Goal: Transaction & Acquisition: Purchase product/service

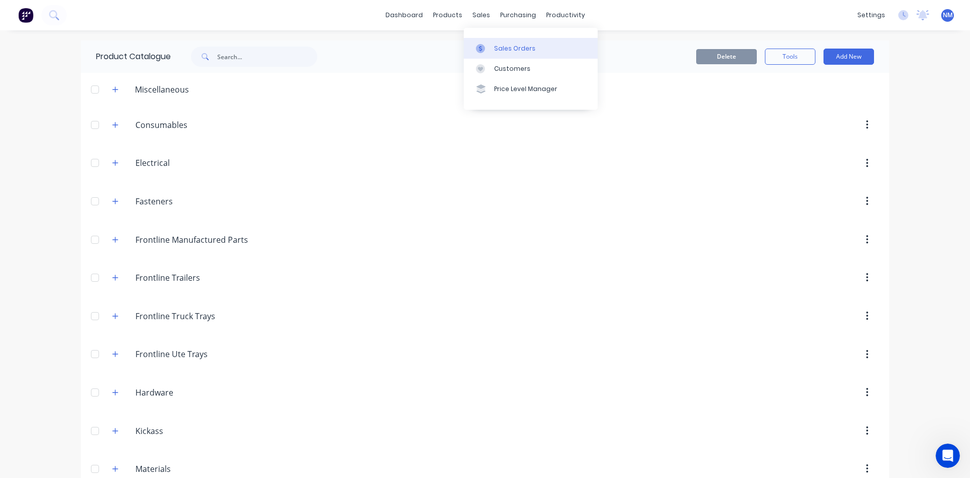
click at [509, 49] on div "Sales Orders" at bounding box center [514, 48] width 41 height 9
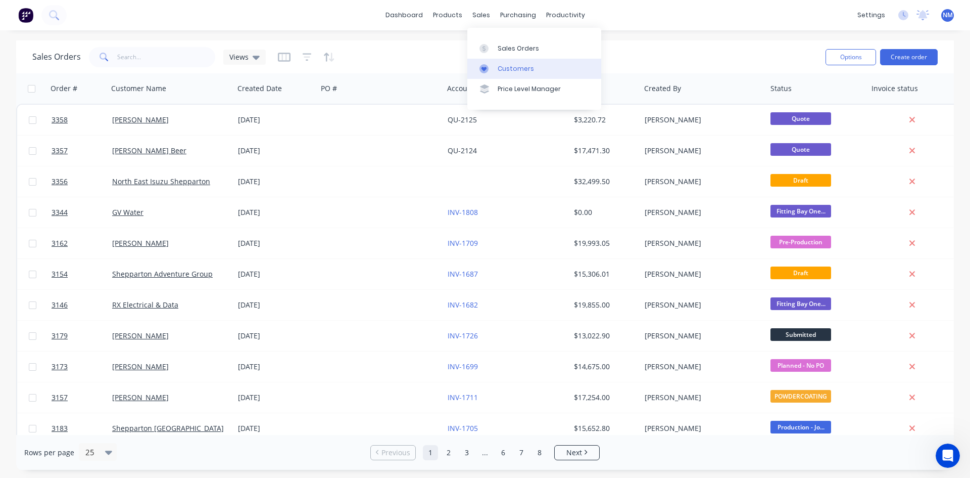
click at [507, 65] on div "Customers" at bounding box center [516, 68] width 36 height 9
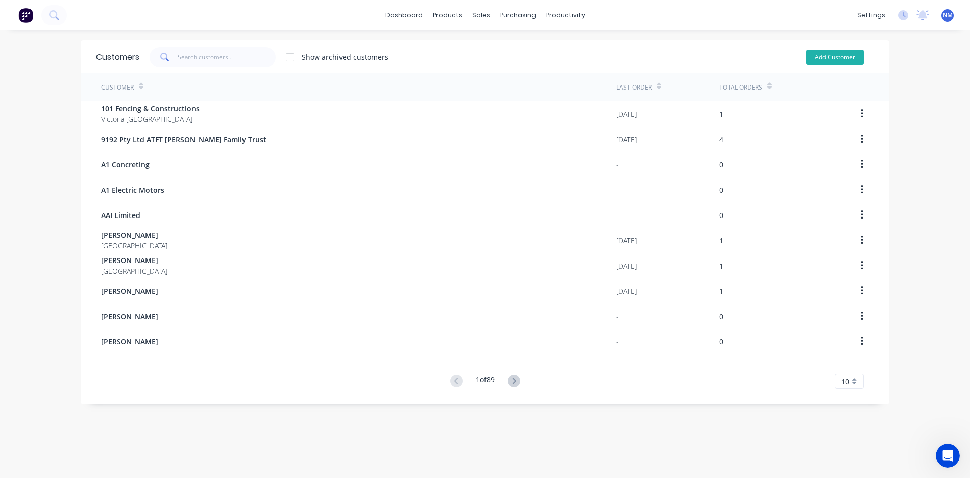
click at [827, 54] on button "Add Customer" at bounding box center [836, 57] width 58 height 15
select select "AU"
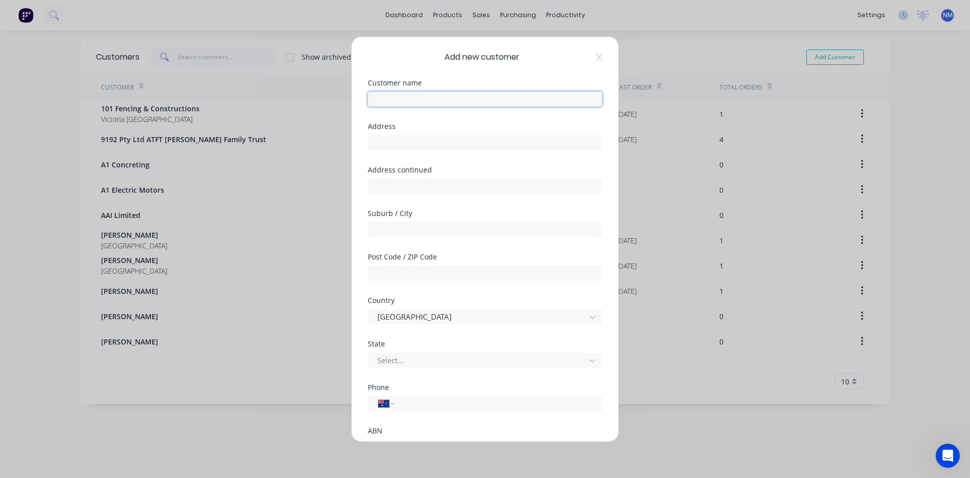
click at [411, 101] on input "text" at bounding box center [485, 98] width 235 height 15
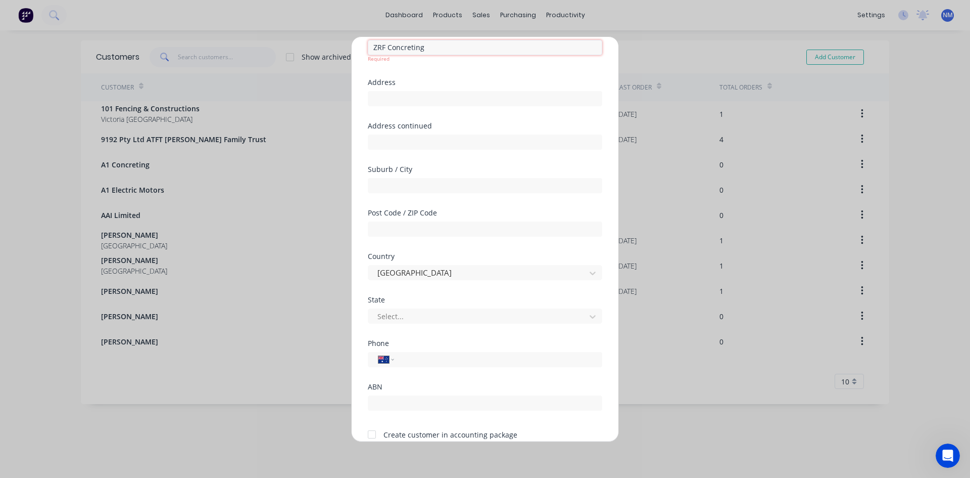
scroll to position [97, 0]
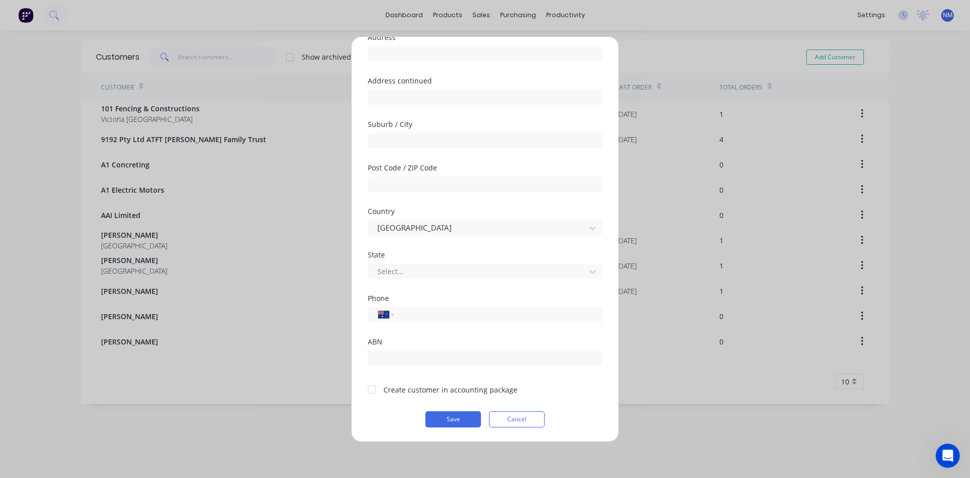
type input "ZRF Concreting"
click at [373, 390] on div at bounding box center [372, 389] width 20 height 20
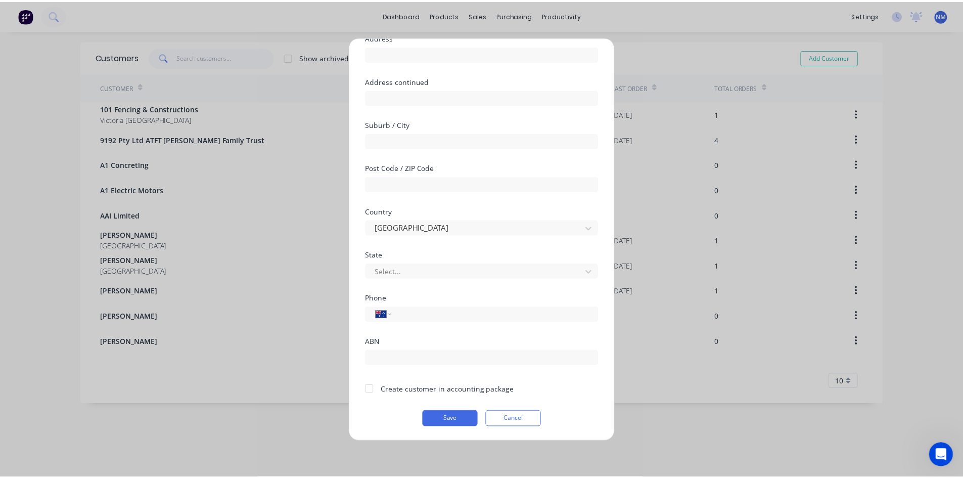
scroll to position [89, 0]
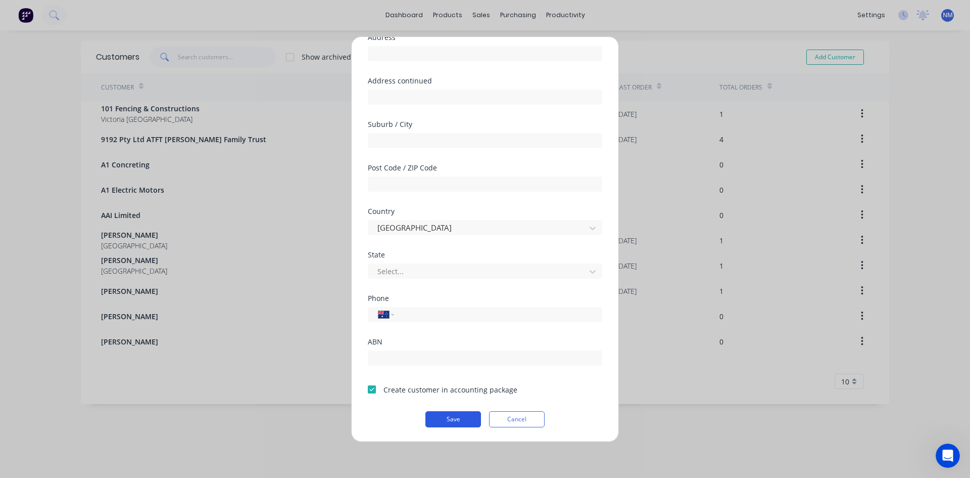
click at [468, 417] on button "Save" at bounding box center [454, 419] width 56 height 16
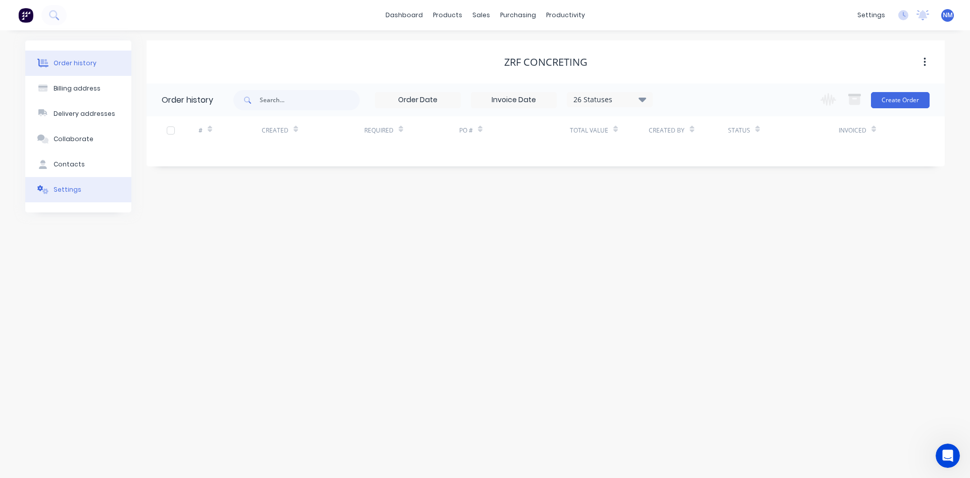
click at [71, 189] on div "Settings" at bounding box center [68, 189] width 28 height 9
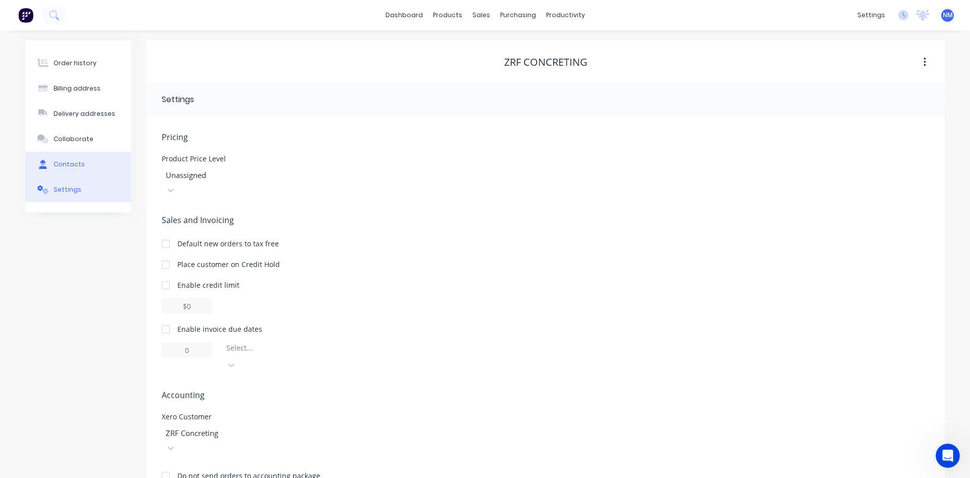
click at [76, 169] on button "Contacts" at bounding box center [78, 164] width 106 height 25
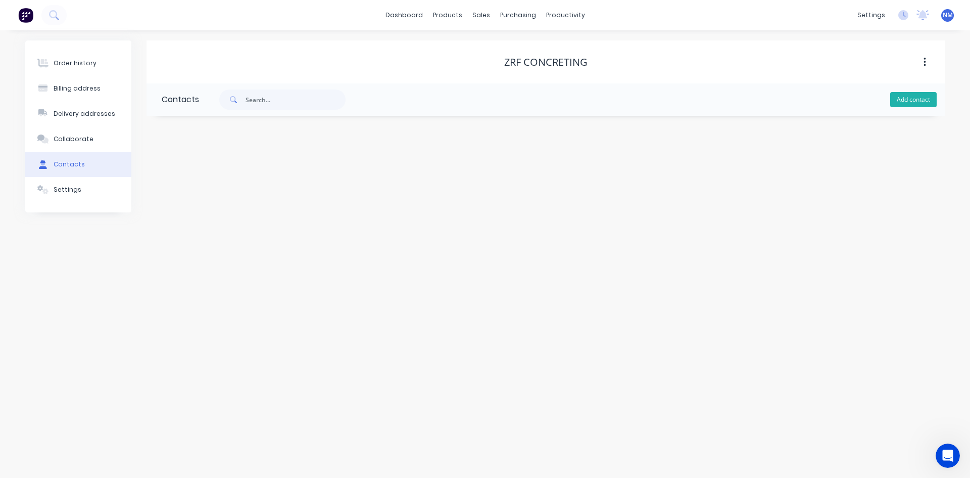
click at [901, 97] on button "Add contact" at bounding box center [914, 99] width 47 height 15
select select "AU"
drag, startPoint x: 216, startPoint y: 174, endPoint x: 306, endPoint y: 168, distance: 90.2
click at [216, 174] on input "text" at bounding box center [244, 173] width 165 height 15
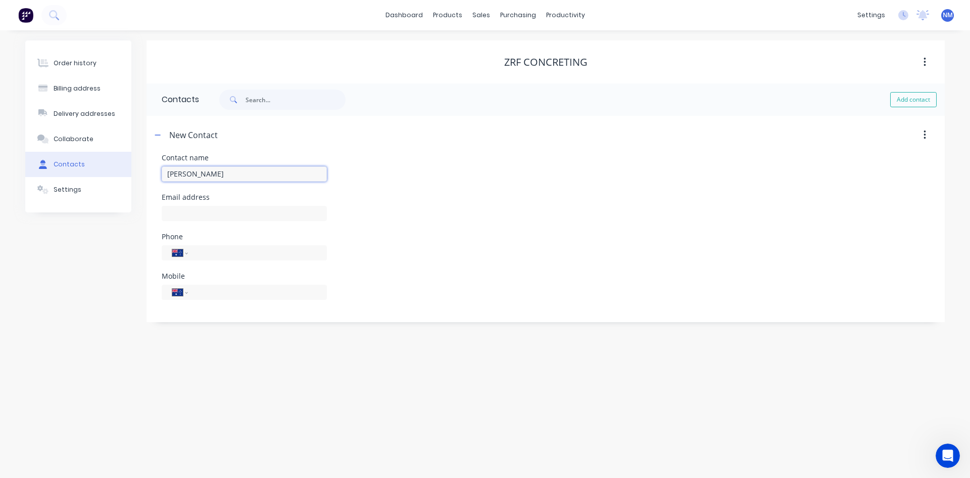
type input "[PERSON_NAME]"
select select "AU"
click at [190, 222] on div at bounding box center [244, 218] width 165 height 30
click at [195, 218] on input "text" at bounding box center [244, 213] width 165 height 15
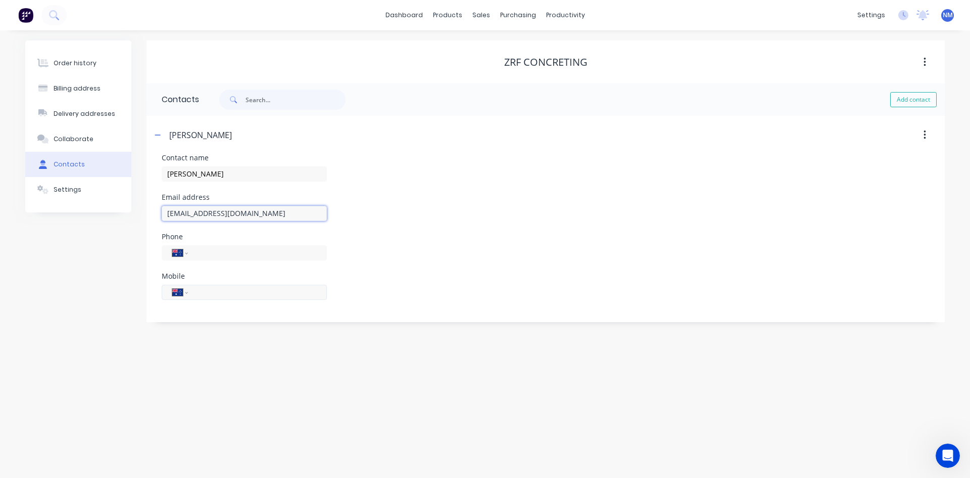
type input "[EMAIL_ADDRESS][DOMAIN_NAME]"
click at [229, 291] on input "tel" at bounding box center [255, 292] width 121 height 12
click at [234, 292] on input "tel" at bounding box center [255, 292] width 121 height 12
type input "0473 078 941"
click at [74, 139] on div "Collaborate" at bounding box center [74, 138] width 40 height 9
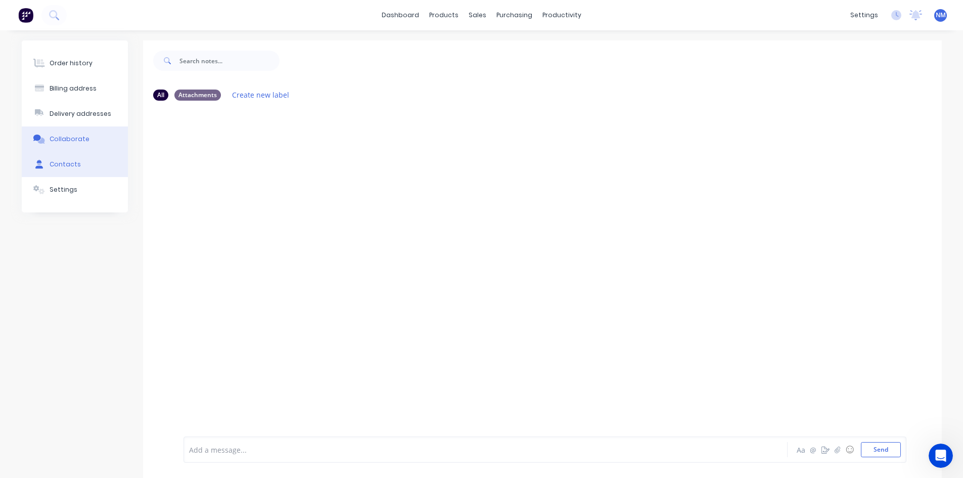
click at [79, 169] on button "Contacts" at bounding box center [75, 164] width 106 height 25
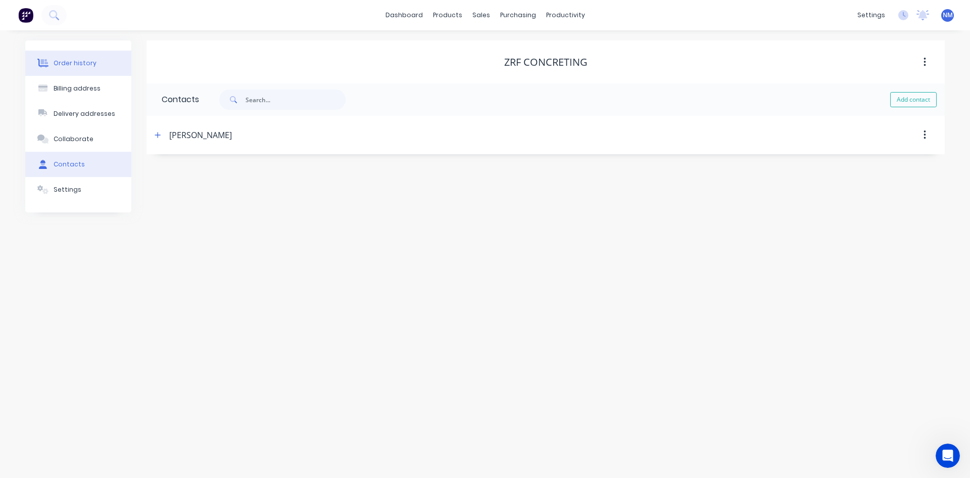
click at [96, 73] on button "Order history" at bounding box center [78, 63] width 106 height 25
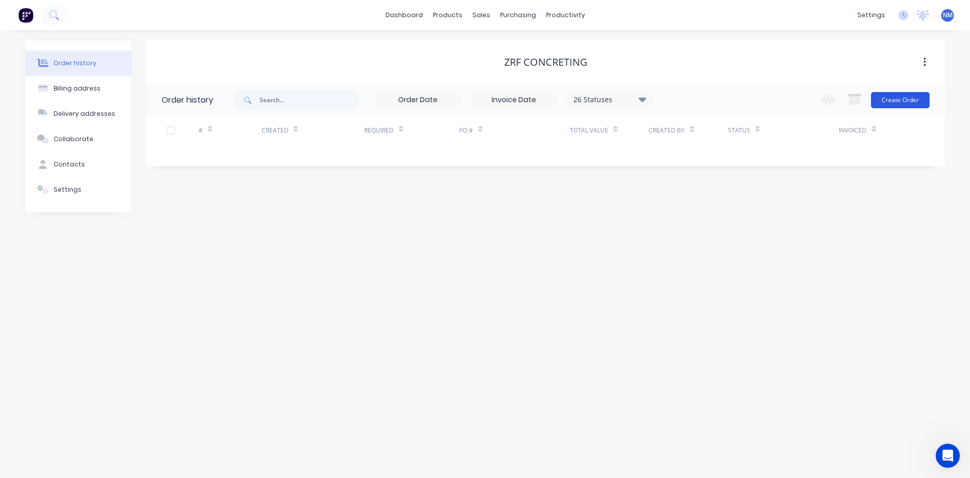
click at [902, 100] on button "Create Order" at bounding box center [900, 100] width 59 height 16
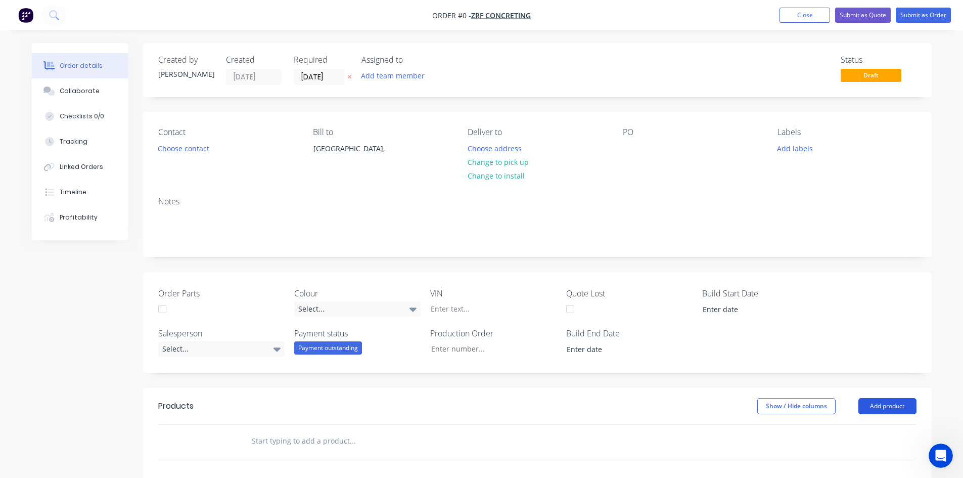
click at [893, 411] on button "Add product" at bounding box center [887, 406] width 58 height 16
click at [882, 431] on div "Product catalogue" at bounding box center [868, 431] width 78 height 15
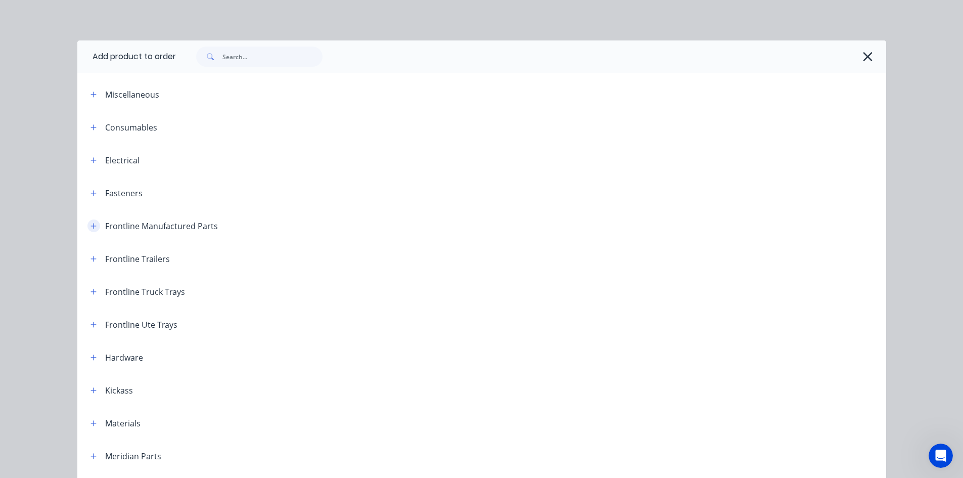
click at [92, 225] on icon "button" at bounding box center [93, 225] width 6 height 7
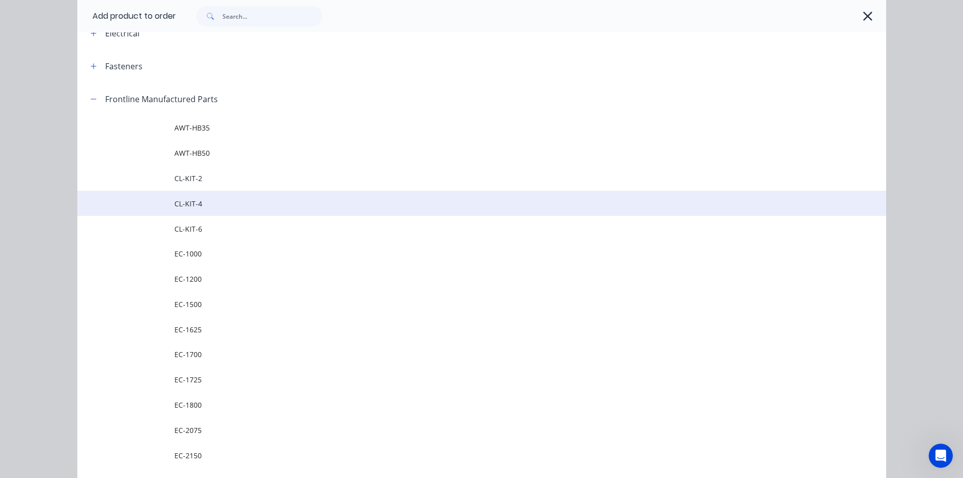
scroll to position [253, 0]
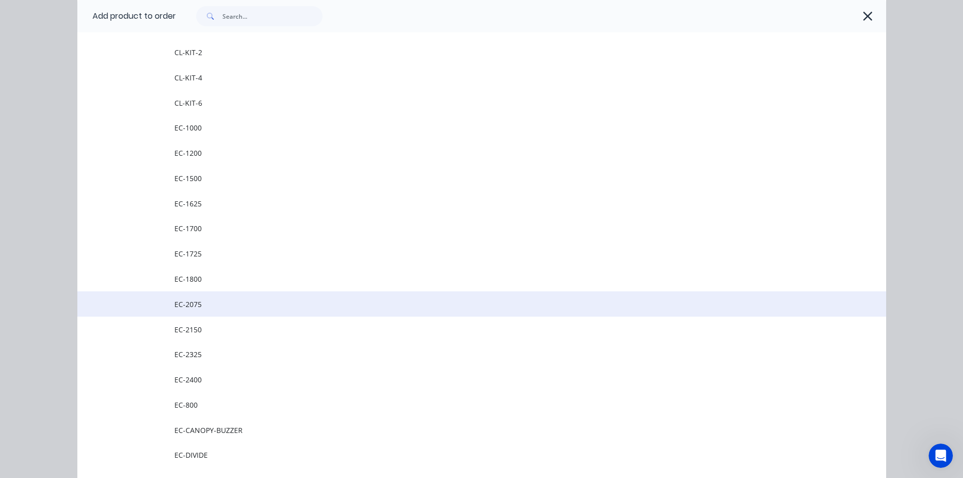
click at [238, 301] on span "EC-2075" at bounding box center [458, 304] width 569 height 11
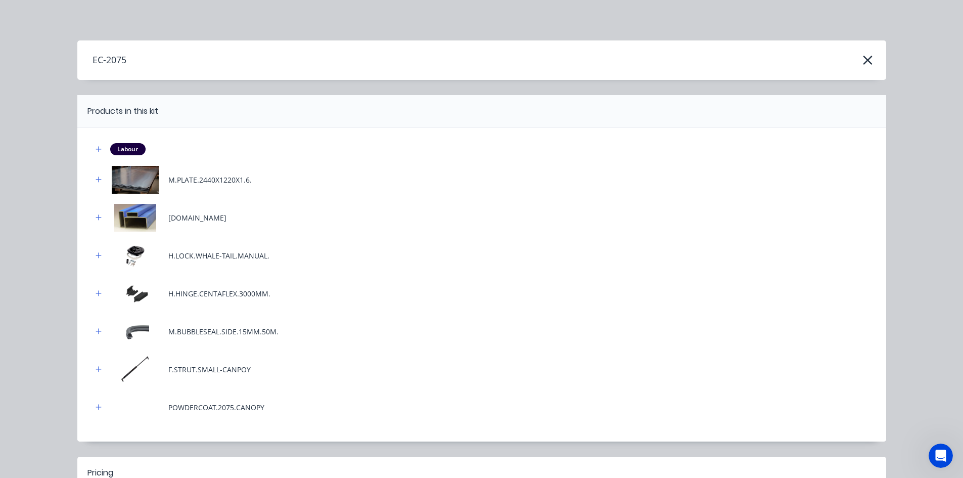
scroll to position [125, 0]
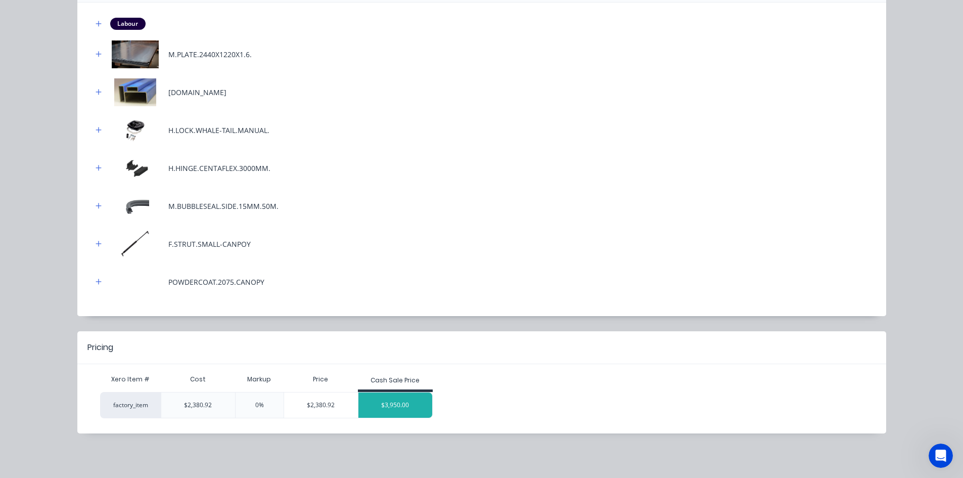
click at [393, 408] on div "$3,950.00" at bounding box center [395, 404] width 74 height 25
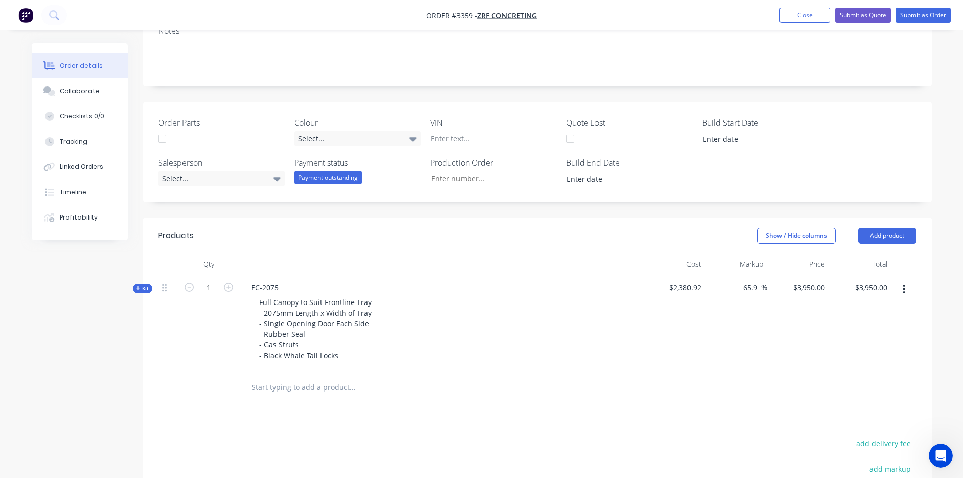
scroll to position [202, 0]
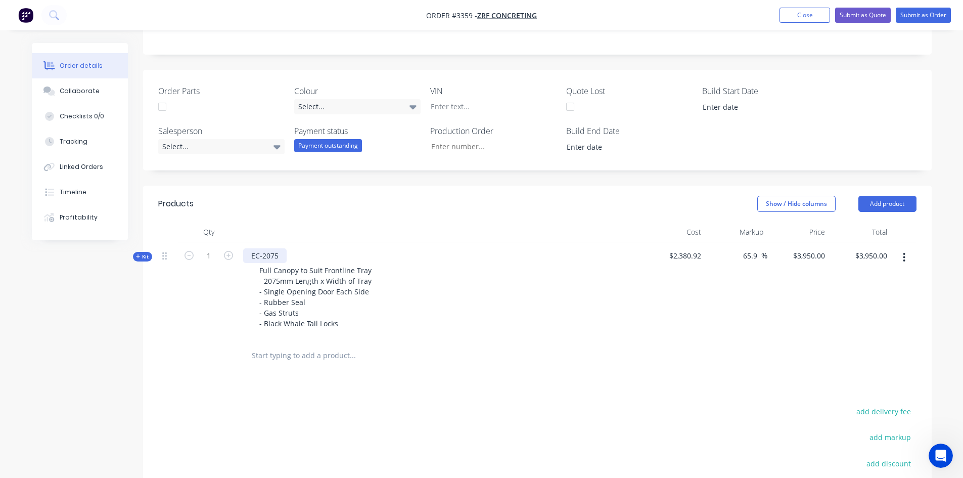
click at [279, 256] on div "EC-2075" at bounding box center [264, 255] width 43 height 15
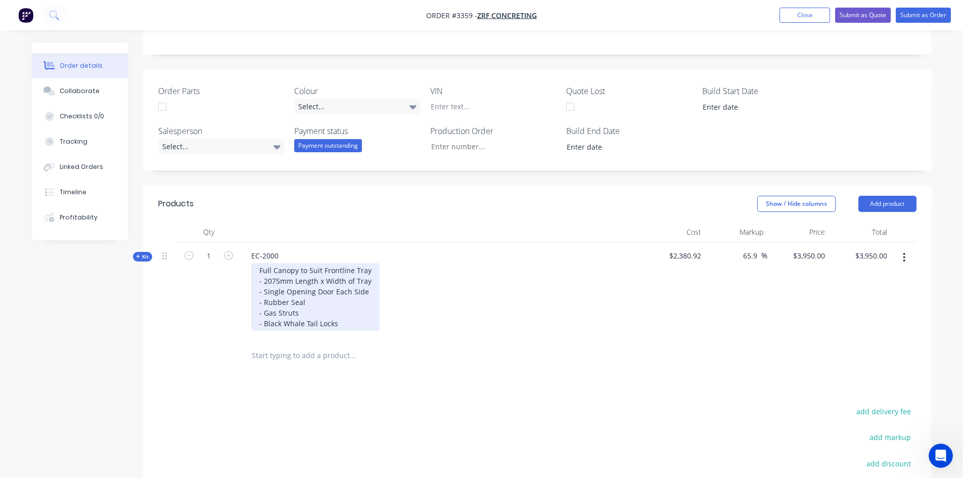
click at [279, 278] on div "Full Canopy to Suit Frontline Tray - 2075mm Length x Width of Tray - Single Ope…" at bounding box center [315, 297] width 128 height 68
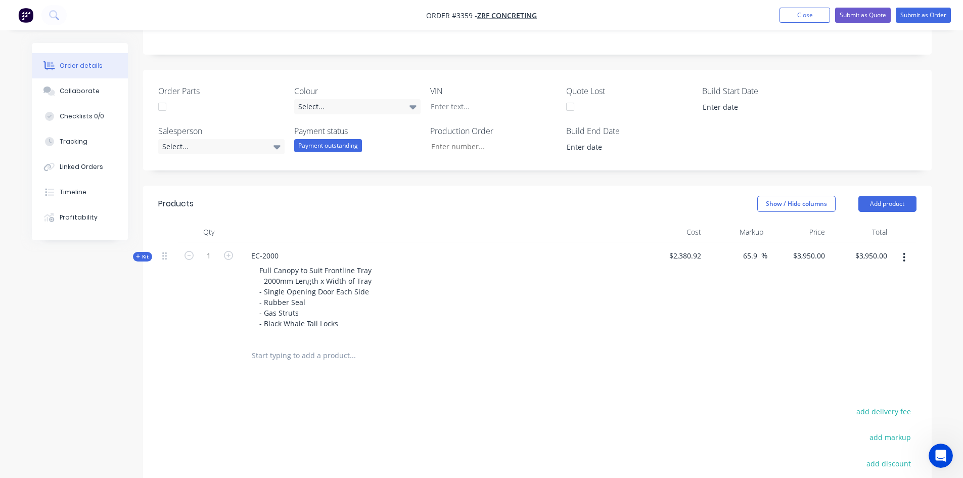
click at [758, 283] on div "65.9 65.9 %" at bounding box center [736, 290] width 62 height 97
click at [802, 257] on div "3950 $3,950.00" at bounding box center [798, 290] width 62 height 97
click at [730, 369] on div at bounding box center [537, 355] width 758 height 33
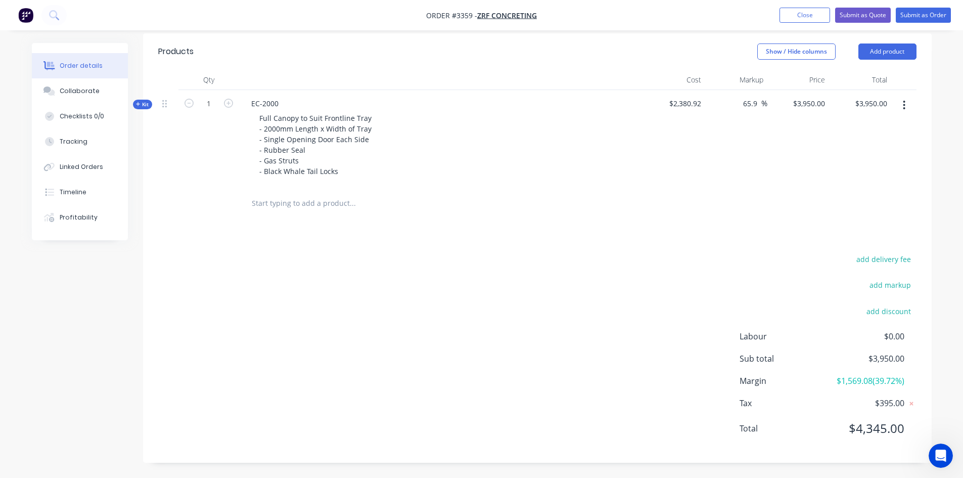
scroll to position [304, 0]
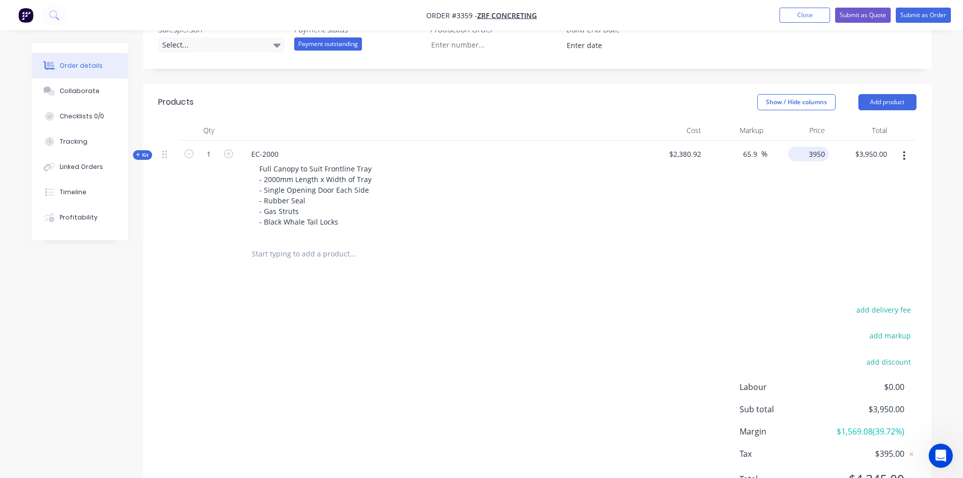
click at [805, 151] on div "3950 $3,950.00" at bounding box center [808, 154] width 41 height 15
type input "$3,950.00"
click at [490, 320] on div "add delivery fee add markup add discount Labour $0.00 Sub total $3,950.00 Margi…" at bounding box center [537, 400] width 758 height 195
click at [888, 101] on button "Add product" at bounding box center [887, 102] width 58 height 16
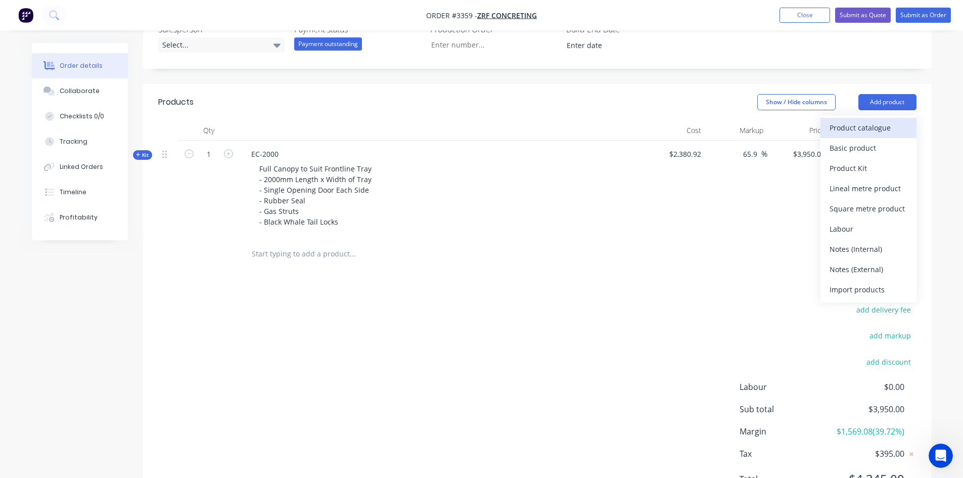
click at [843, 126] on div "Product catalogue" at bounding box center [868, 127] width 78 height 15
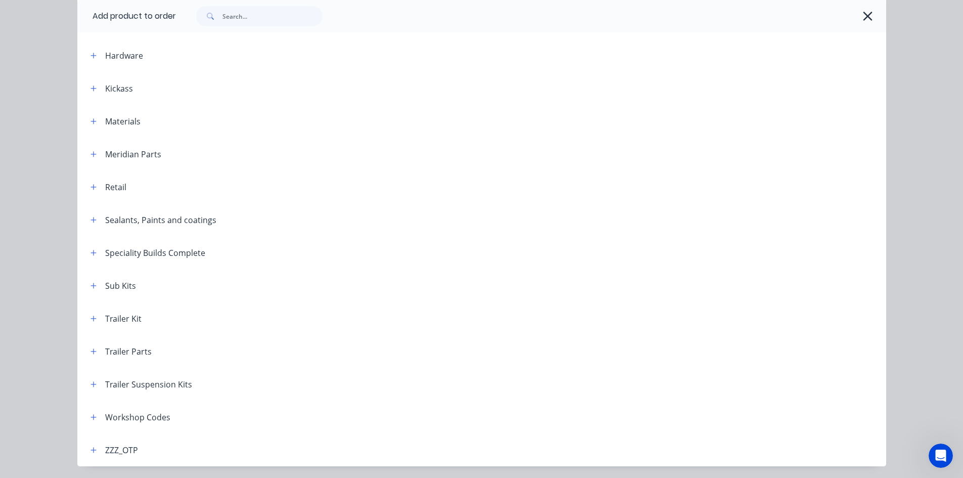
scroll to position [303, 0]
click at [90, 318] on icon "button" at bounding box center [93, 316] width 6 height 7
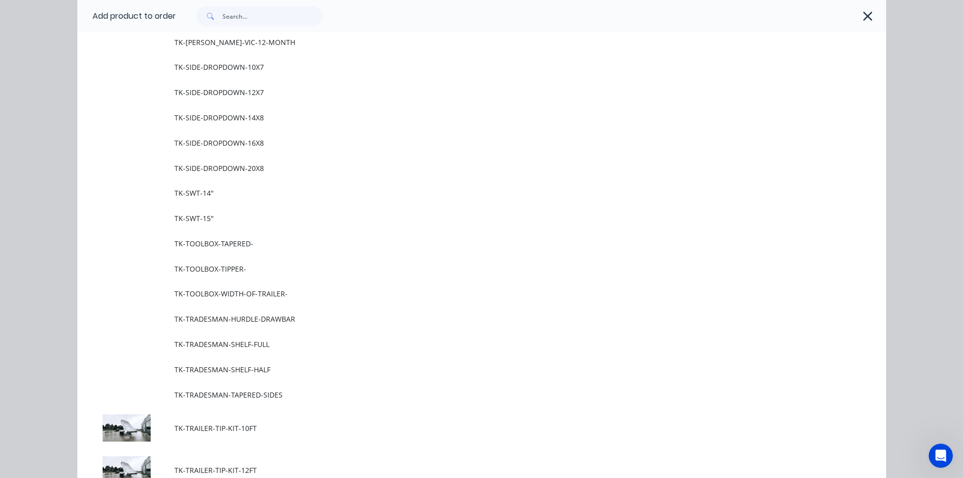
scroll to position [809, 0]
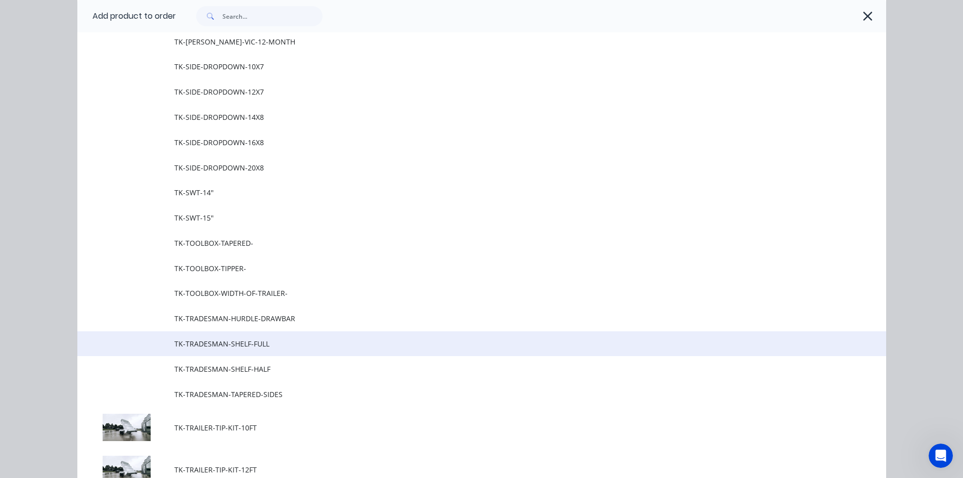
click at [289, 344] on span "TK-TRADESMAN-SHELF-FULL" at bounding box center [458, 343] width 569 height 11
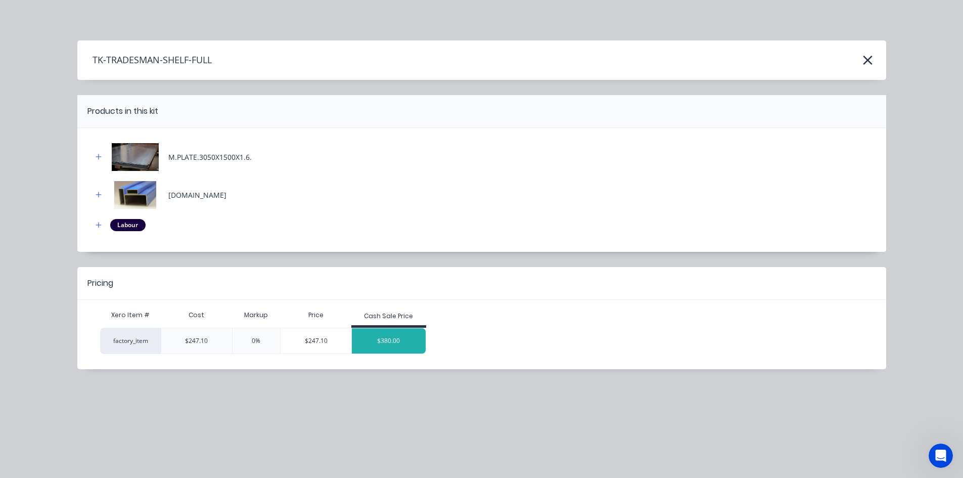
click at [405, 334] on div "$380.00" at bounding box center [389, 340] width 74 height 25
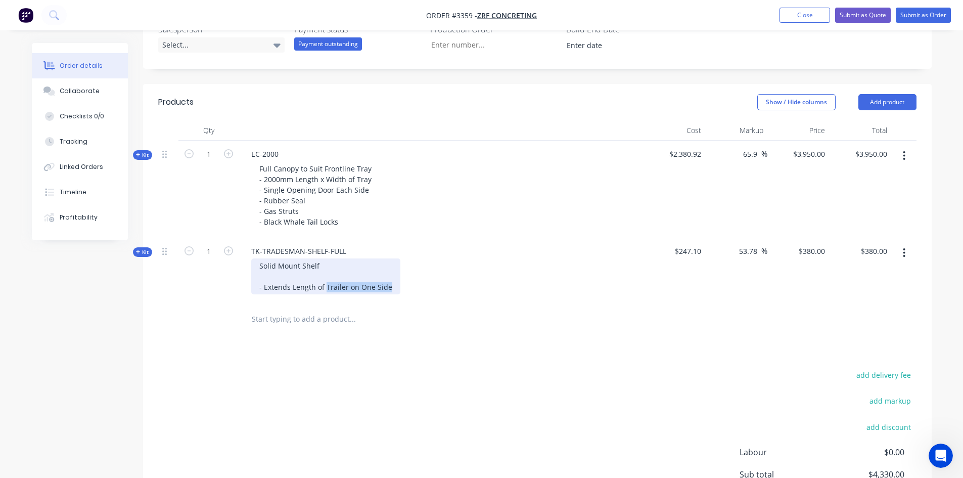
drag, startPoint x: 389, startPoint y: 289, endPoint x: 325, endPoint y: 287, distance: 63.7
click at [325, 287] on div "Solid Mount Shelf - Extends Length of Trailer on One Side" at bounding box center [325, 276] width 149 height 36
click at [889, 110] on button "Add product" at bounding box center [887, 102] width 58 height 16
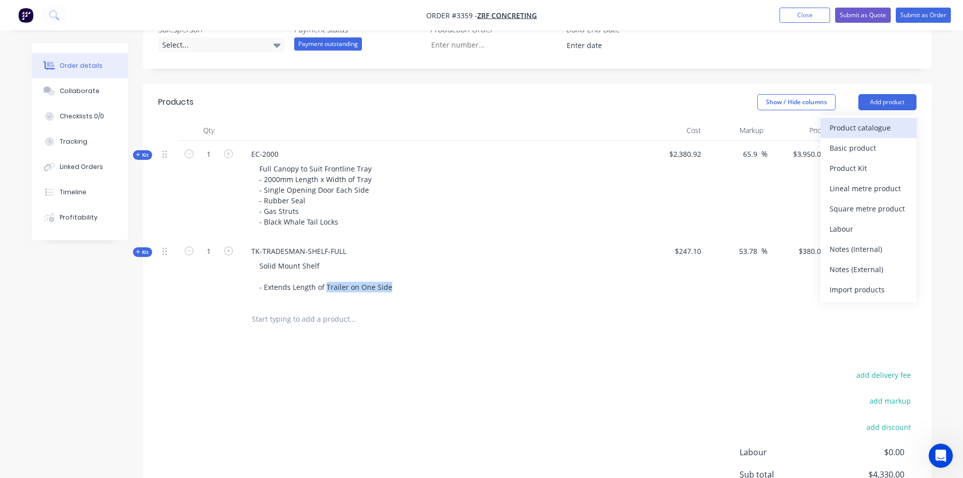
click at [870, 129] on div "Product catalogue" at bounding box center [868, 127] width 78 height 15
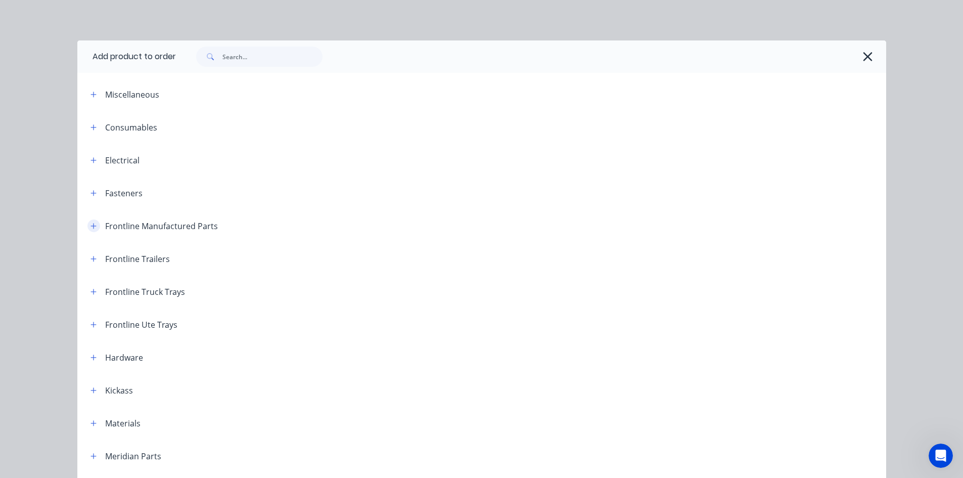
click at [92, 230] on button "button" at bounding box center [93, 225] width 13 height 13
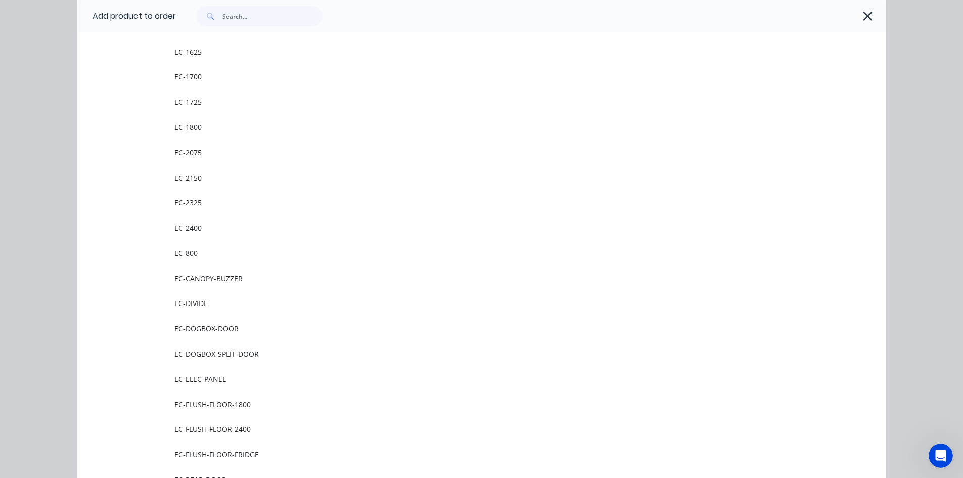
scroll to position [51, 0]
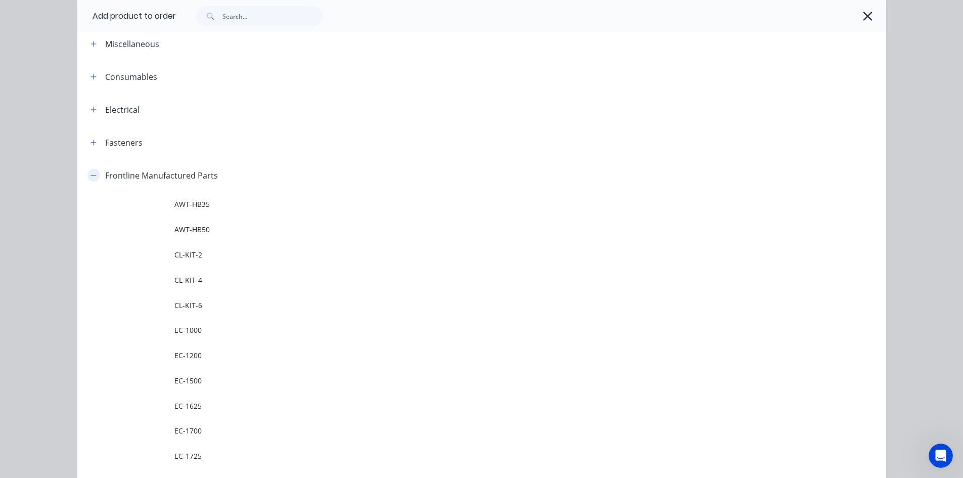
click at [90, 177] on icon "button" at bounding box center [93, 175] width 6 height 7
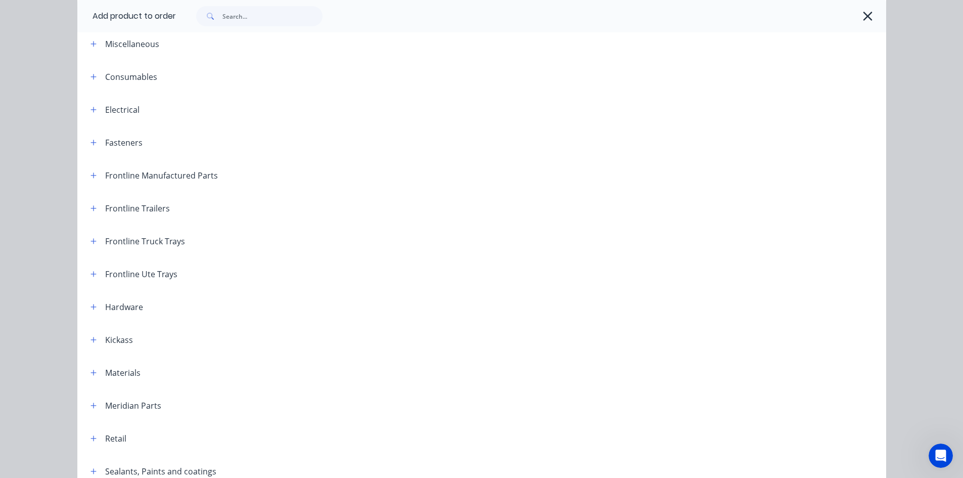
scroll to position [335, 0]
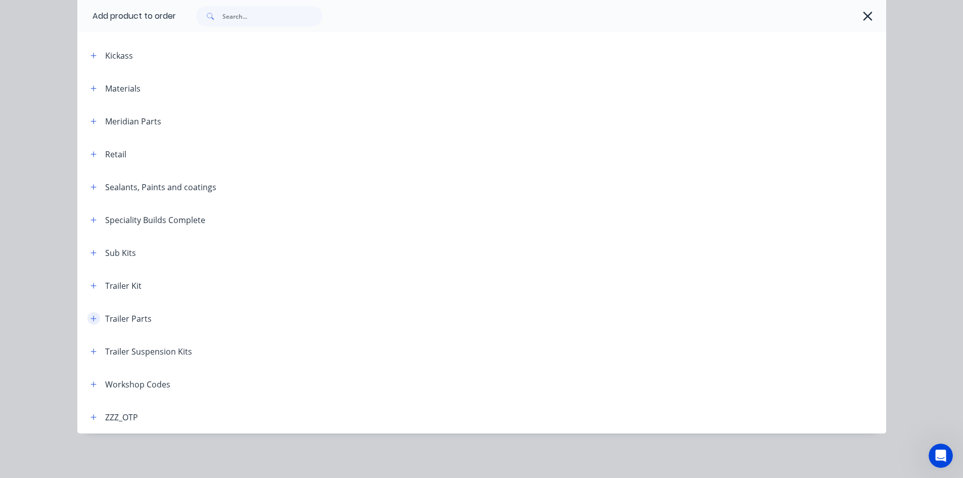
click at [90, 318] on icon "button" at bounding box center [93, 318] width 6 height 6
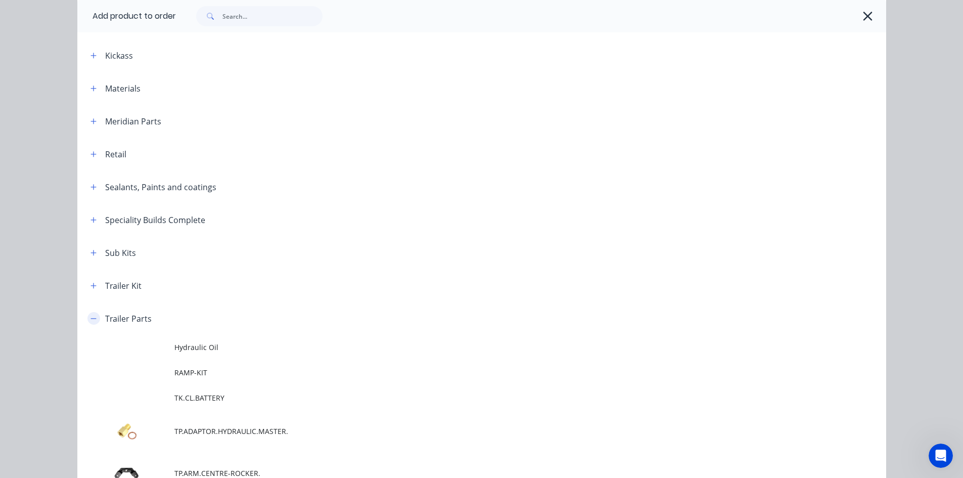
click at [90, 318] on icon "button" at bounding box center [93, 318] width 6 height 1
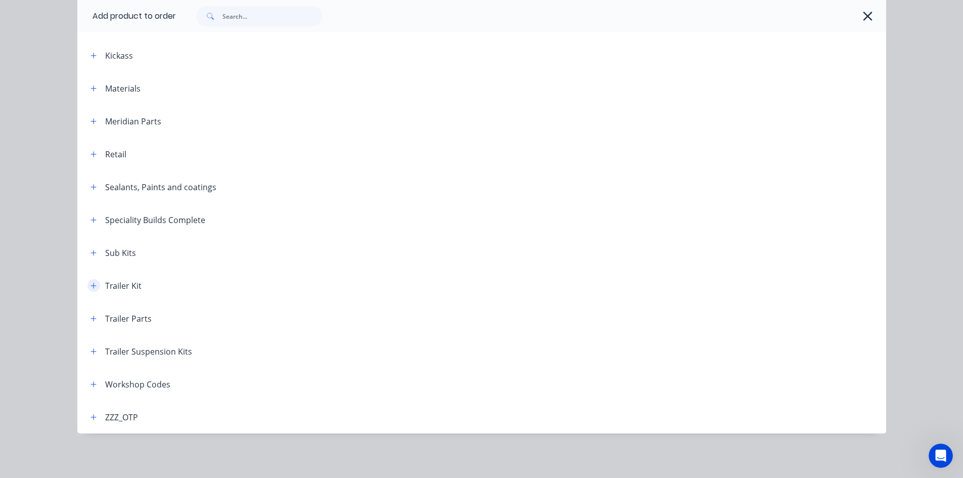
click at [91, 285] on icon "button" at bounding box center [93, 285] width 6 height 7
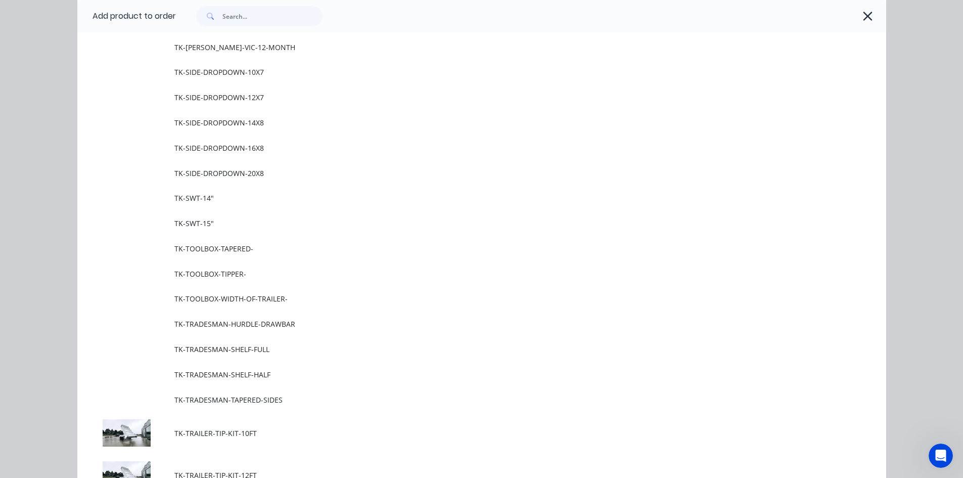
scroll to position [992, 0]
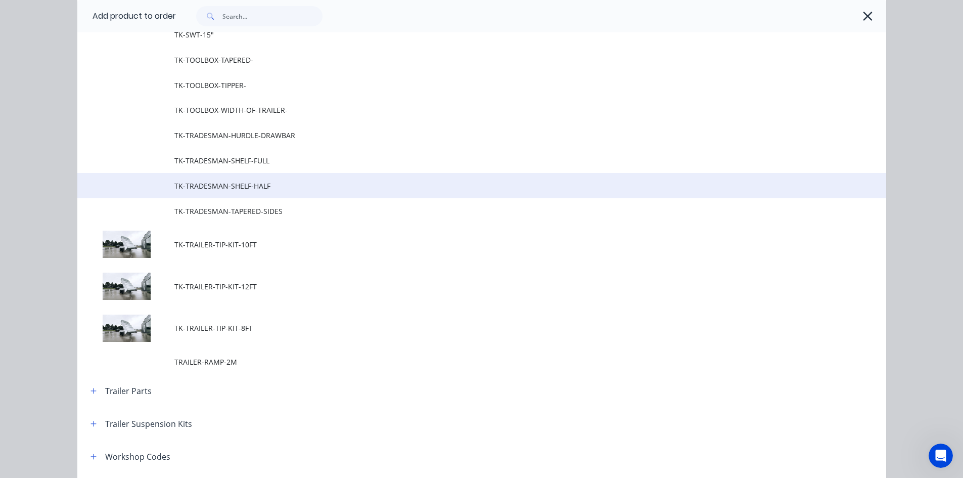
click at [260, 189] on span "TK-TRADESMAN-SHELF-HALF" at bounding box center [458, 185] width 569 height 11
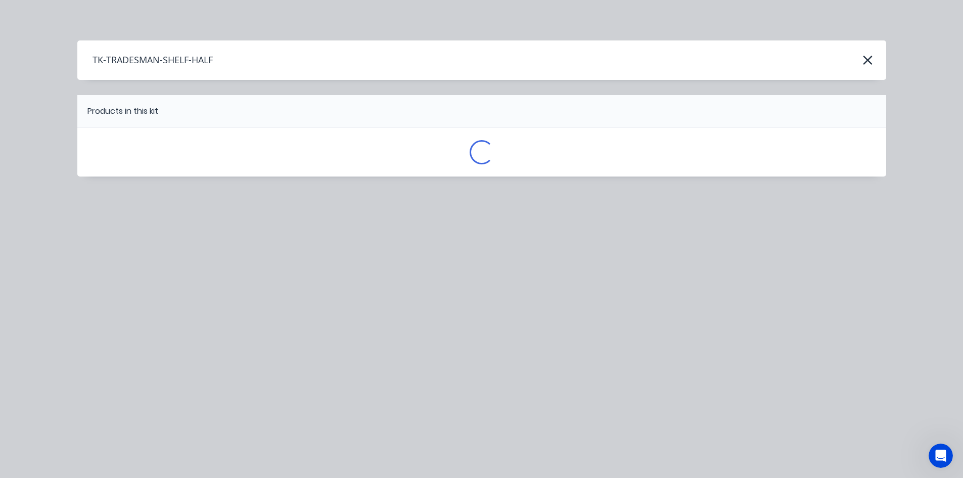
scroll to position [0, 0]
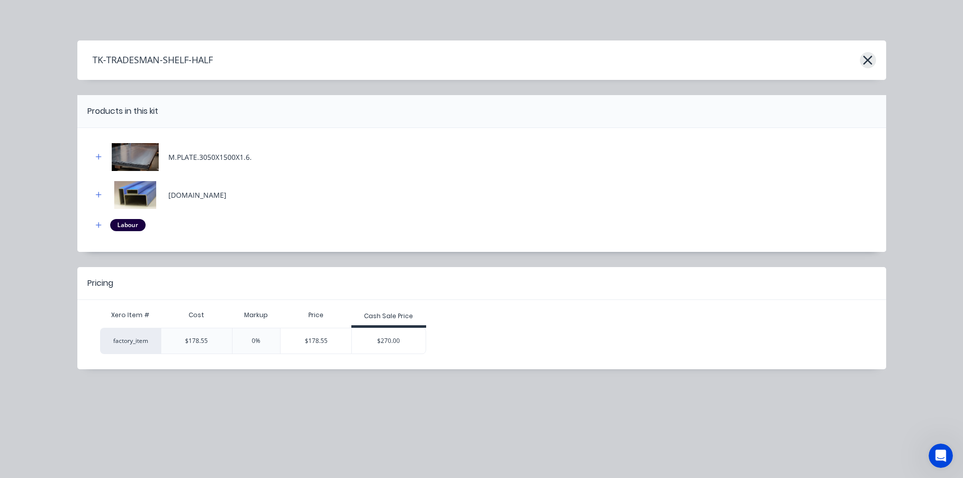
click at [865, 63] on icon "button" at bounding box center [867, 60] width 9 height 9
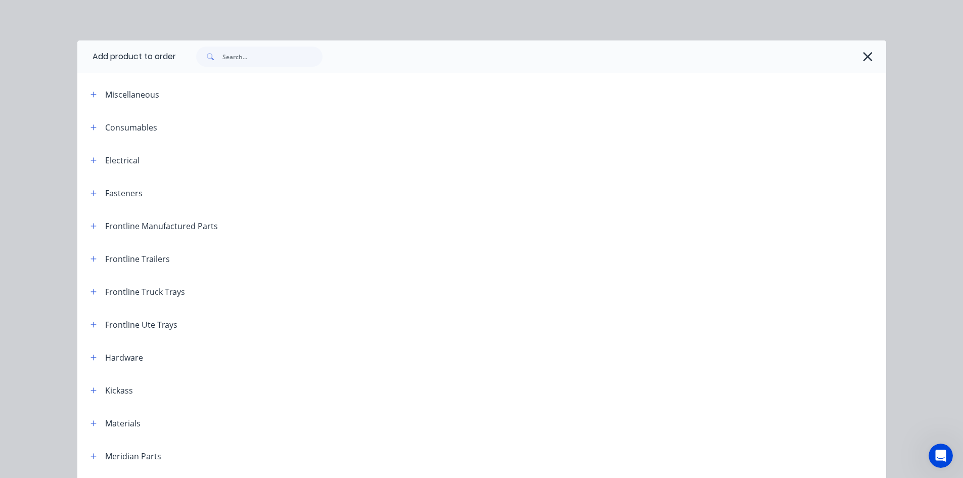
scroll to position [603, 0]
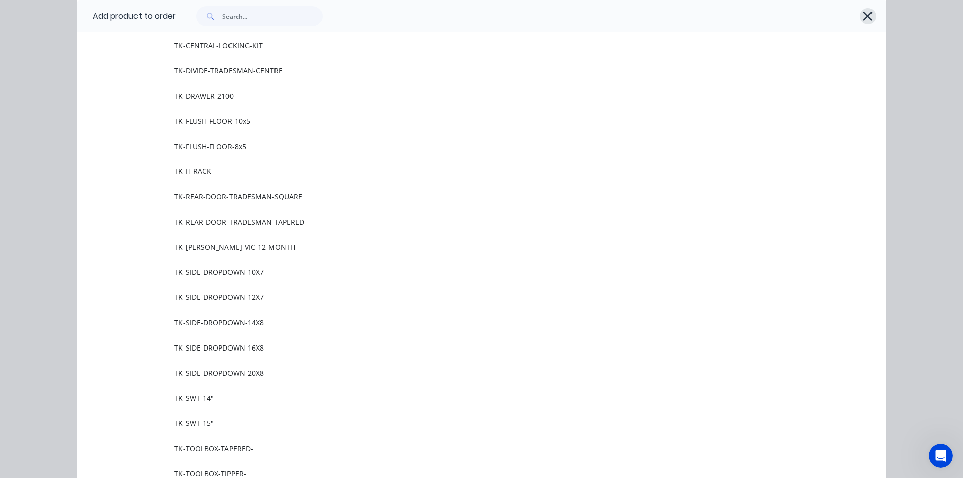
click at [862, 9] on icon "button" at bounding box center [867, 16] width 11 height 14
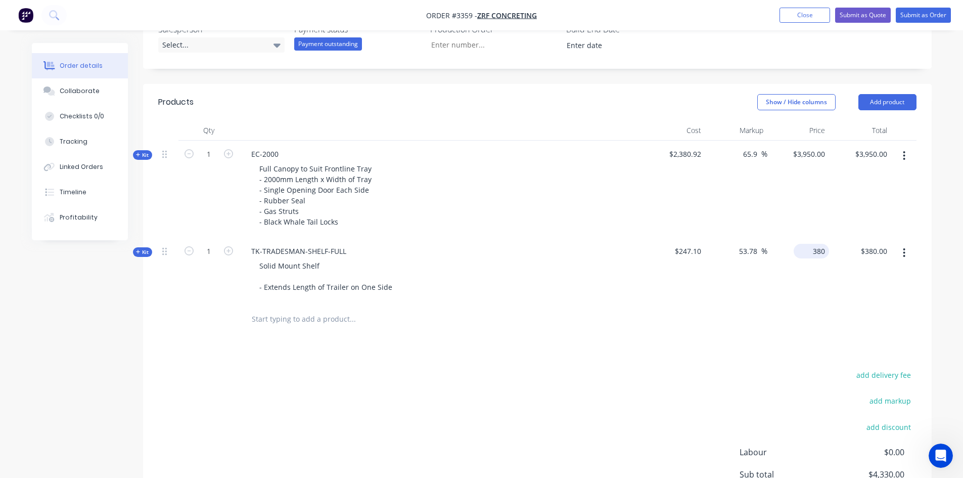
click at [811, 252] on div "380 $380.00" at bounding box center [811, 251] width 35 height 15
type input "$380.00"
click at [734, 334] on div at bounding box center [537, 319] width 758 height 33
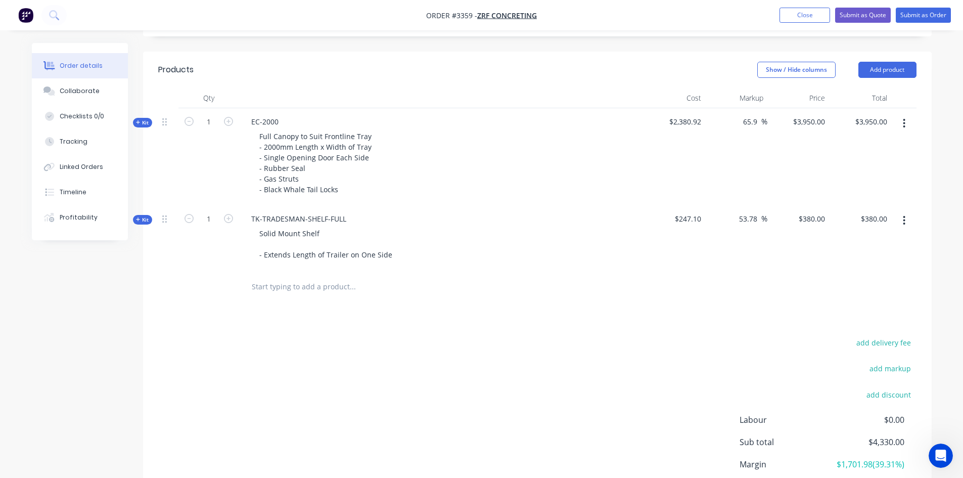
scroll to position [318, 0]
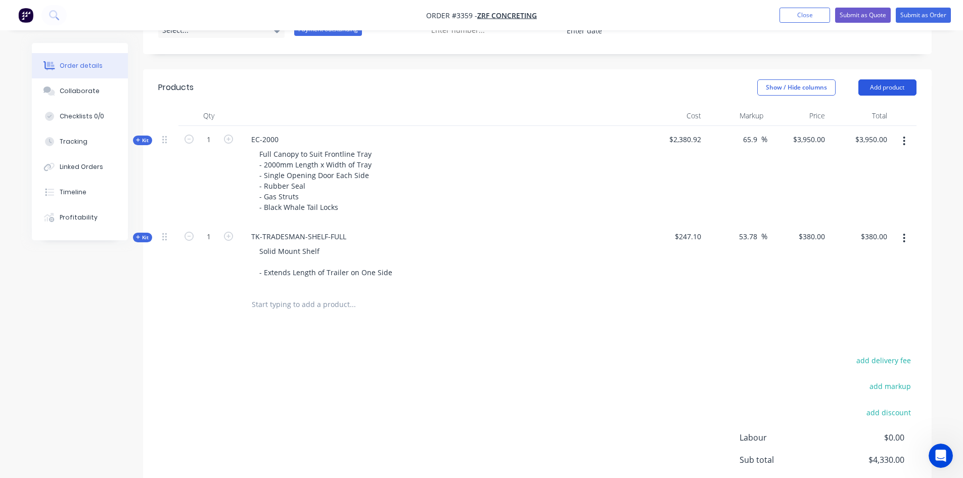
click at [892, 87] on button "Add product" at bounding box center [887, 87] width 58 height 16
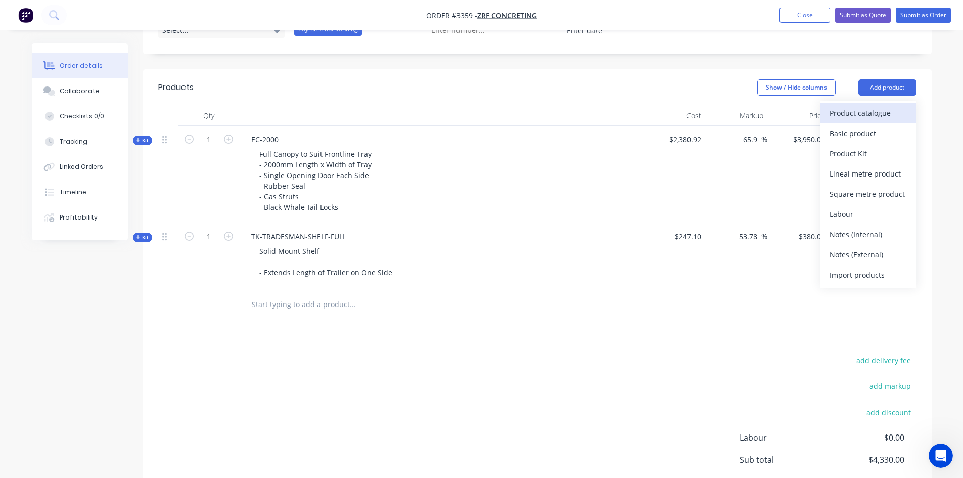
click at [873, 107] on div "Product catalogue" at bounding box center [868, 113] width 78 height 15
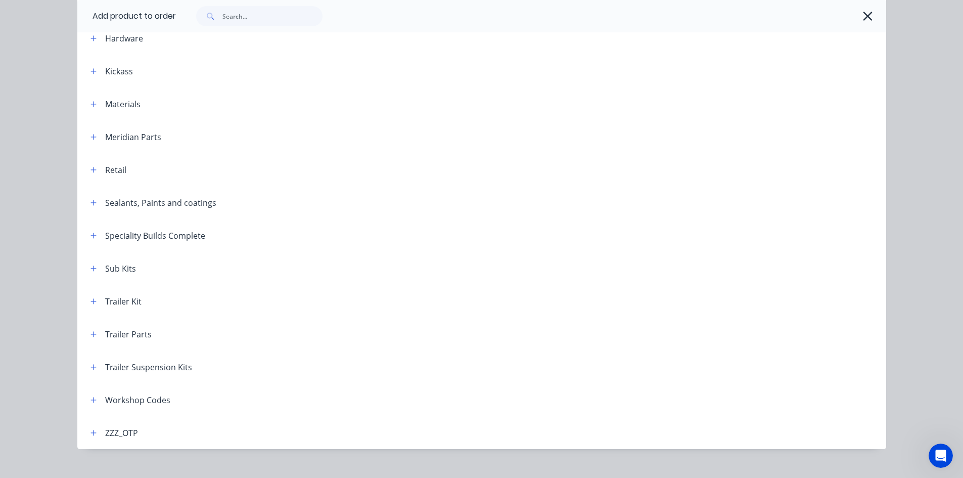
scroll to position [335, 0]
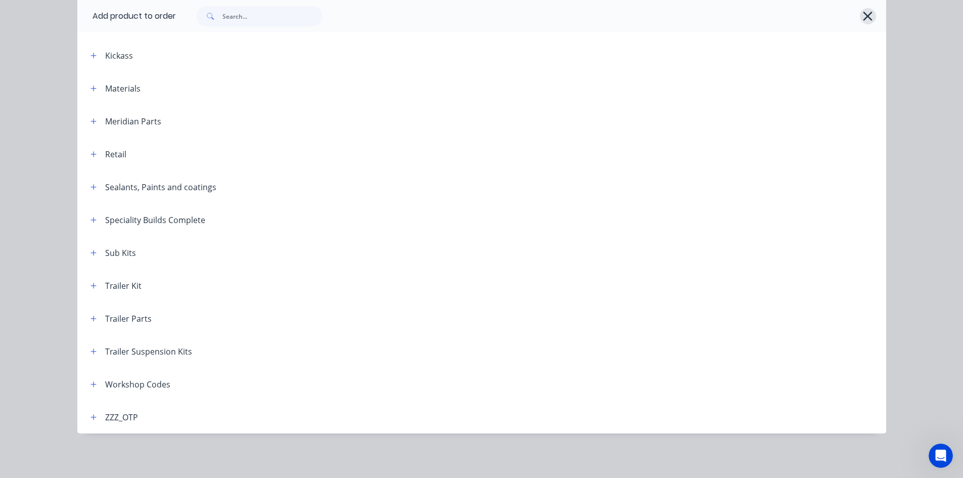
click at [863, 19] on icon "button" at bounding box center [867, 16] width 9 height 9
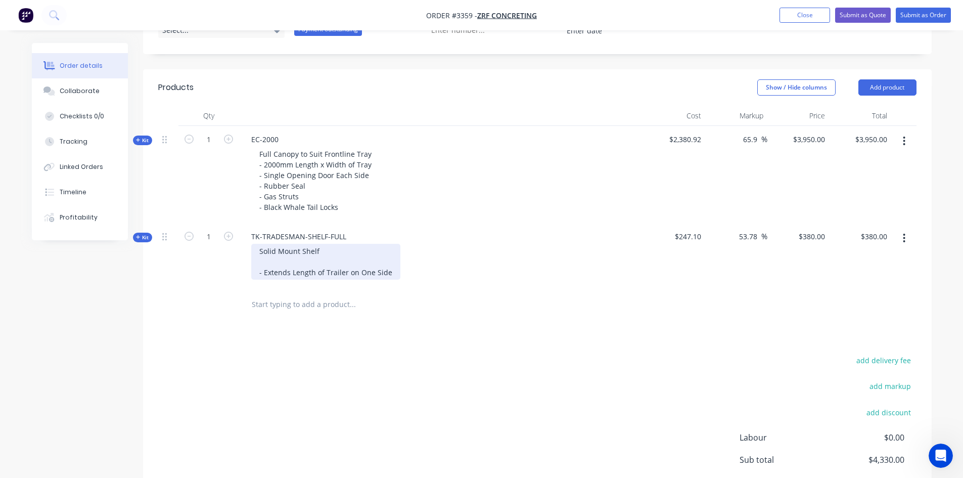
click at [390, 273] on div "Solid Mount Shelf - Extends Length of Trailer on One Side" at bounding box center [325, 262] width 149 height 36
drag, startPoint x: 390, startPoint y: 273, endPoint x: 326, endPoint y: 268, distance: 64.4
click at [326, 268] on div "Solid Mount Shelf - Extends Length of Trailer on One Side" at bounding box center [325, 262] width 149 height 36
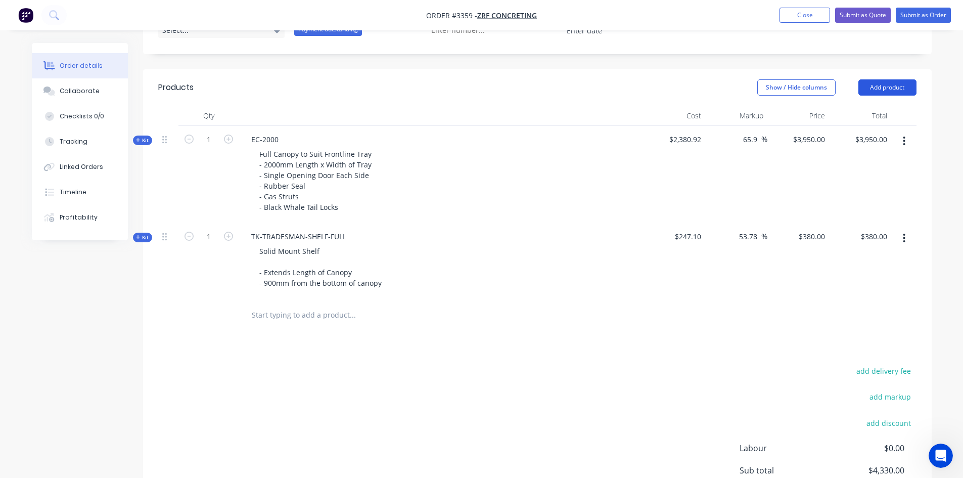
click at [896, 92] on button "Add product" at bounding box center [887, 87] width 58 height 16
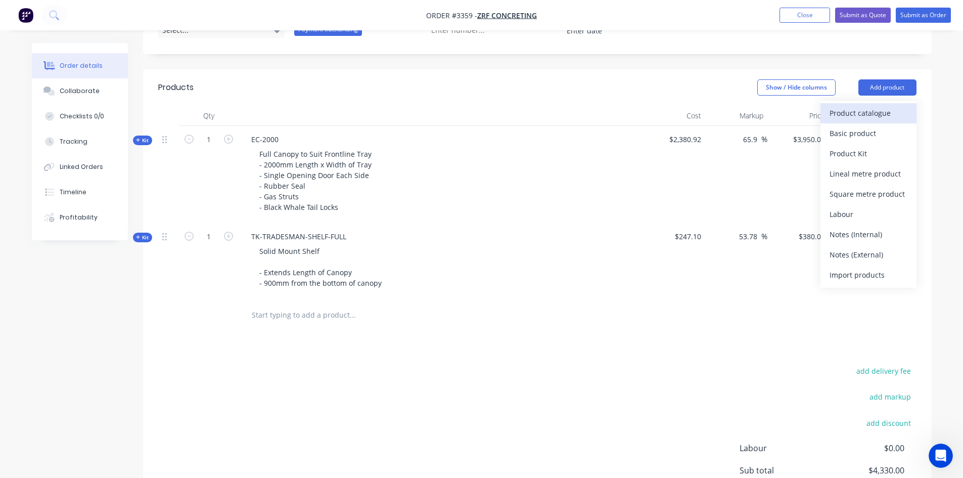
click at [857, 116] on div "Product catalogue" at bounding box center [868, 113] width 78 height 15
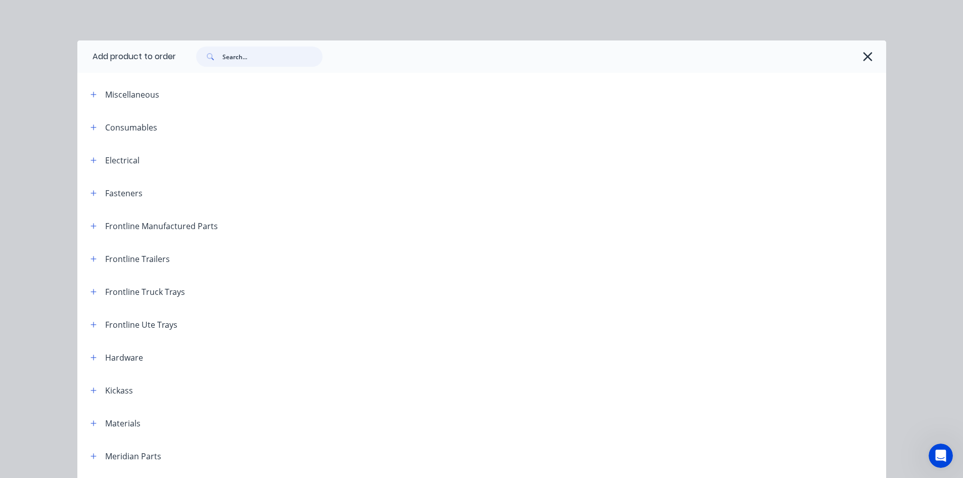
click at [260, 57] on input "text" at bounding box center [272, 57] width 100 height 20
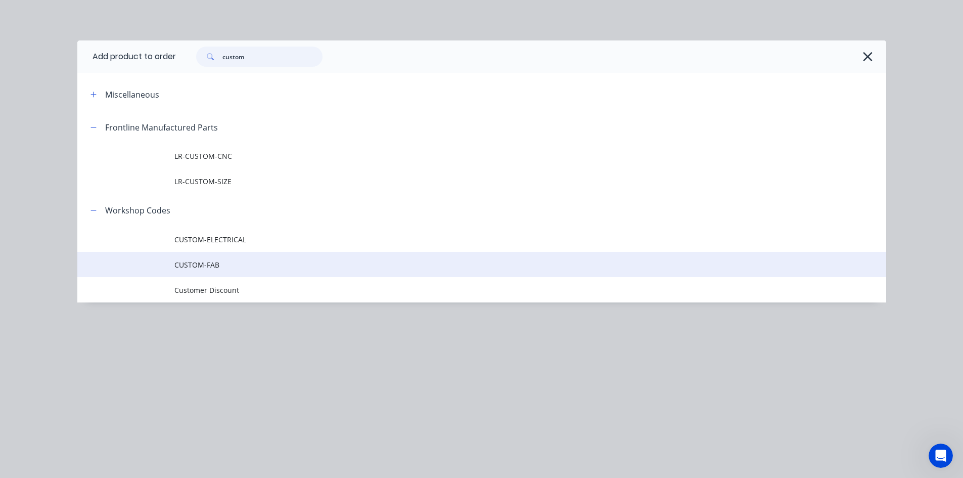
type input "custom"
click at [243, 261] on span "CUSTOM-FAB" at bounding box center [458, 264] width 569 height 11
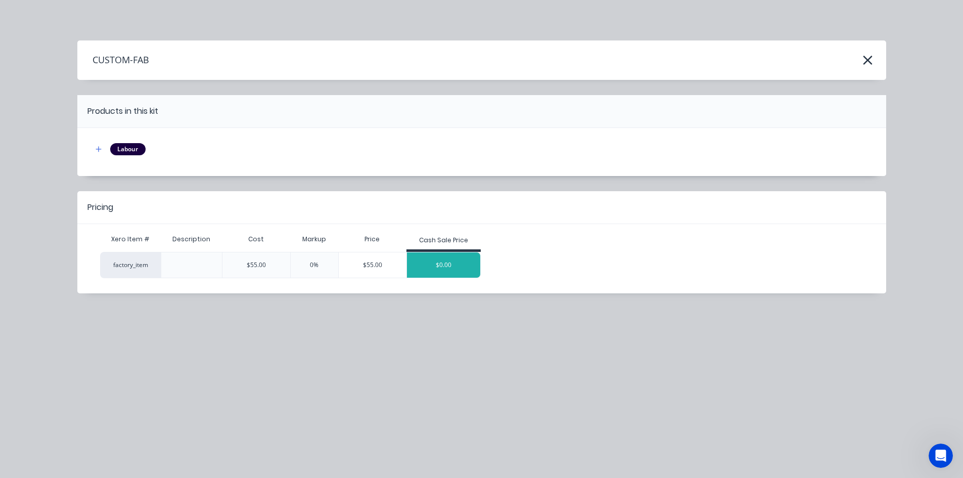
click at [434, 269] on div "$0.00" at bounding box center [444, 264] width 74 height 25
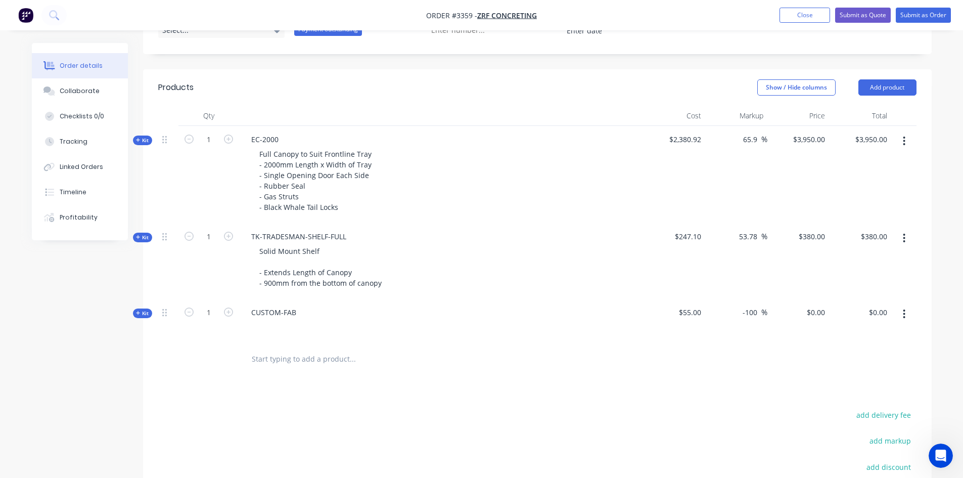
click at [289, 332] on div at bounding box center [441, 326] width 396 height 15
click at [293, 305] on div "CUSTOM-FAB" at bounding box center [273, 312] width 61 height 15
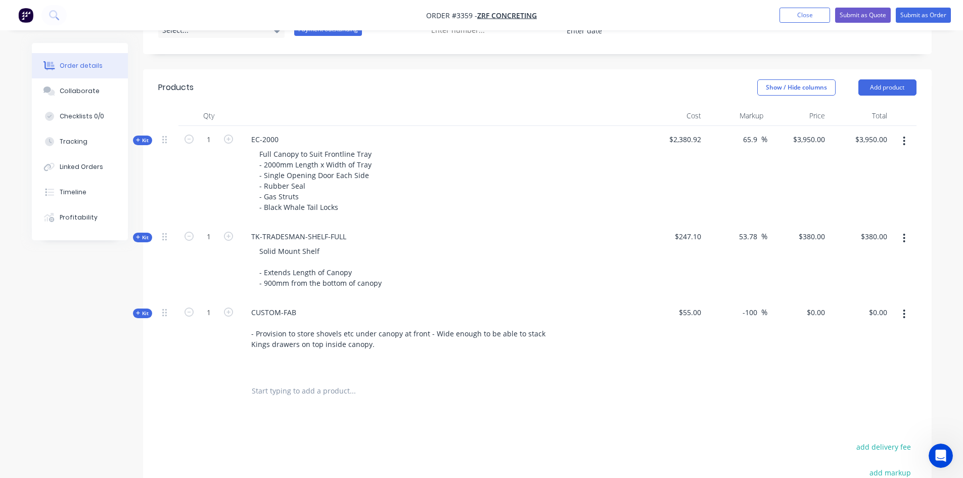
click at [672, 394] on div at bounding box center [537, 391] width 758 height 33
click at [877, 84] on button "Add product" at bounding box center [887, 87] width 58 height 16
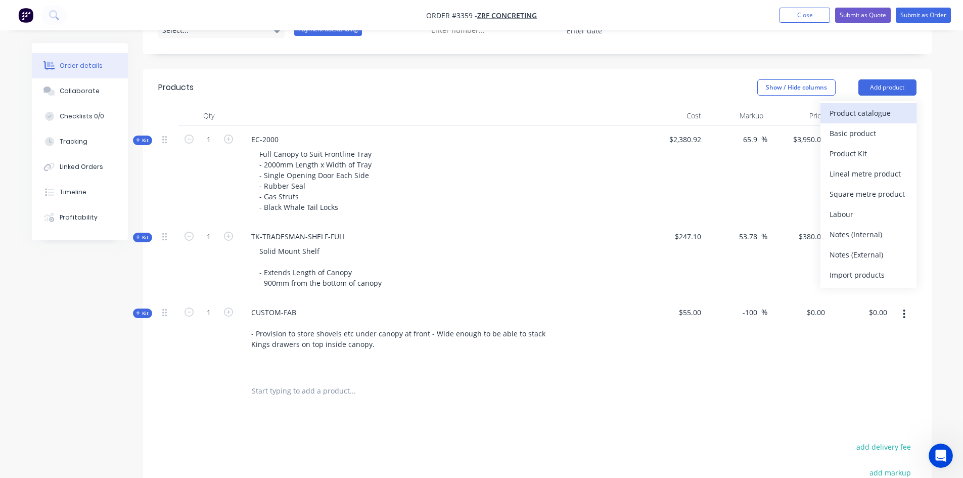
click at [852, 117] on div "Product catalogue" at bounding box center [868, 113] width 78 height 15
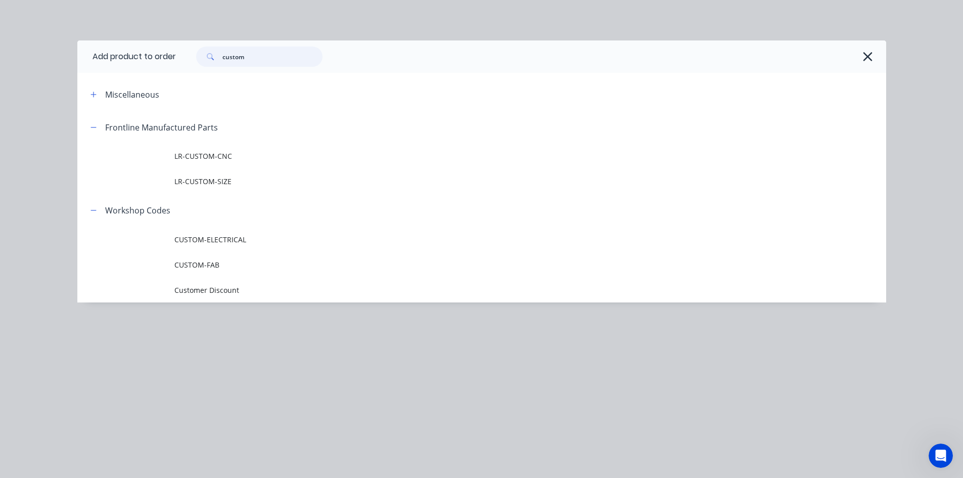
drag, startPoint x: 263, startPoint y: 50, endPoint x: 211, endPoint y: 52, distance: 51.6
click at [211, 52] on div "custom" at bounding box center [259, 57] width 126 height 20
click at [861, 53] on button "button" at bounding box center [868, 57] width 16 height 16
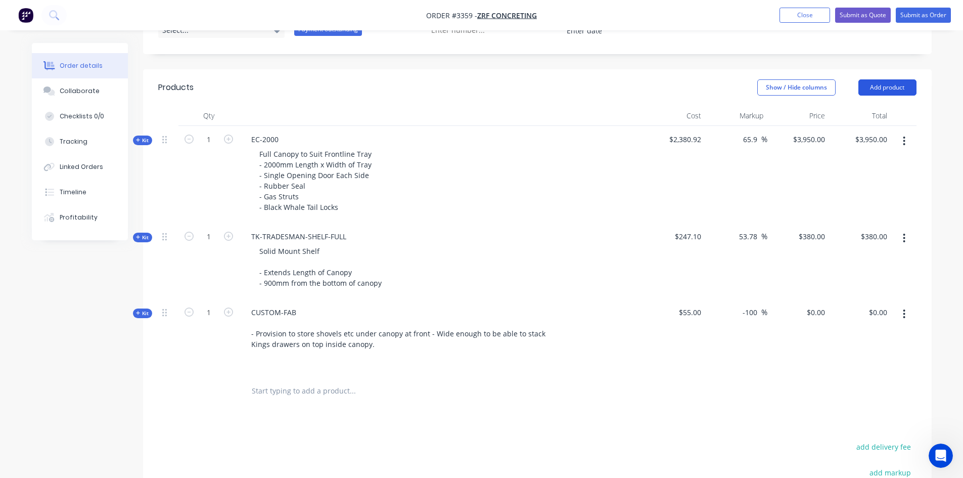
click at [884, 85] on button "Add product" at bounding box center [887, 87] width 58 height 16
drag, startPoint x: 878, startPoint y: 109, endPoint x: 887, endPoint y: 99, distance: 13.3
click at [885, 101] on div "Product catalogue Basic product Product Kit Lineal metre product Square metre p…" at bounding box center [868, 194] width 96 height 187
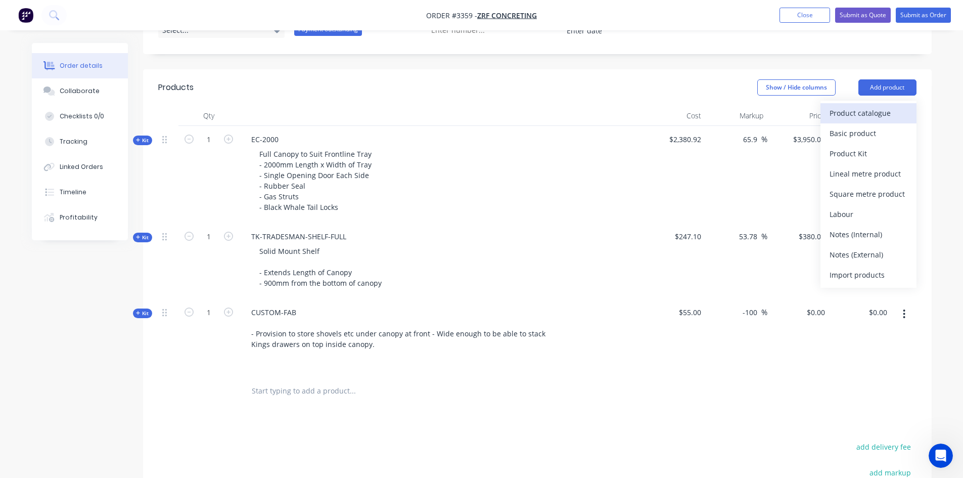
click at [849, 113] on div "Product catalogue" at bounding box center [868, 113] width 78 height 15
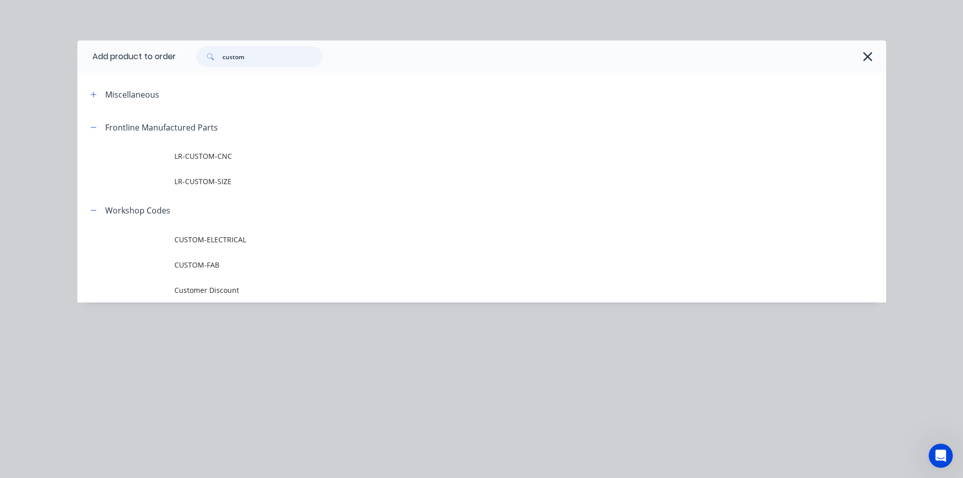
click at [276, 58] on input "custom" at bounding box center [272, 57] width 100 height 20
drag, startPoint x: 267, startPoint y: 54, endPoint x: 116, endPoint y: 53, distance: 151.1
click at [116, 53] on header "Add product to order custom" at bounding box center [481, 56] width 809 height 32
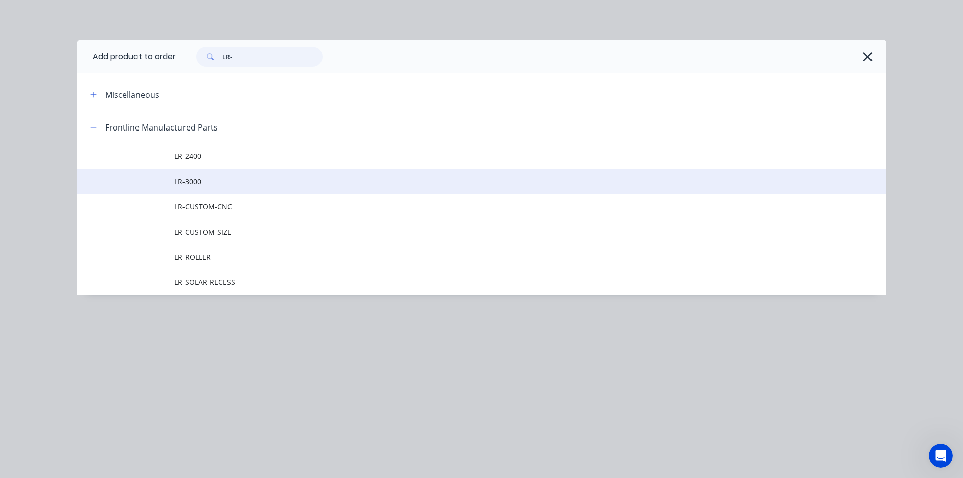
type input "LR-"
click at [212, 176] on span "LR-3000" at bounding box center [458, 181] width 569 height 11
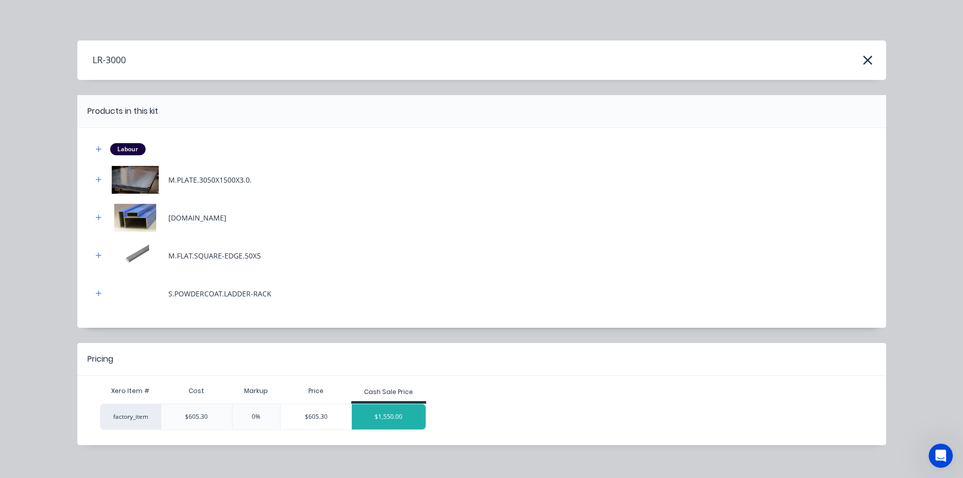
click at [401, 420] on div "$1,550.00" at bounding box center [389, 416] width 74 height 25
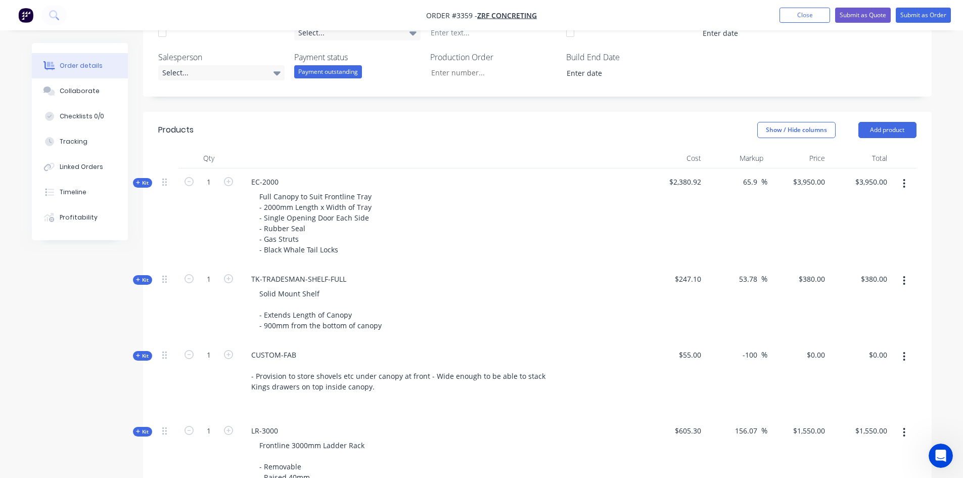
scroll to position [260, 0]
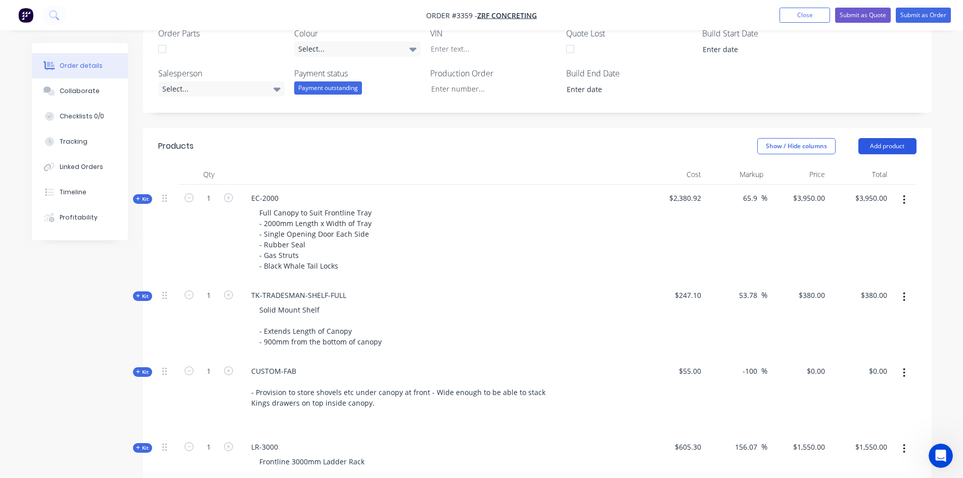
click at [900, 143] on button "Add product" at bounding box center [887, 146] width 58 height 16
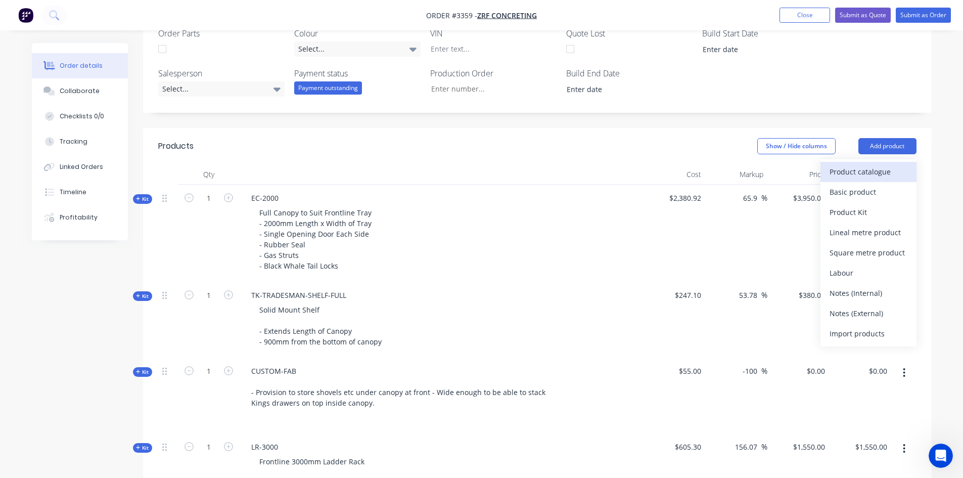
click at [859, 173] on div "Product catalogue" at bounding box center [868, 171] width 78 height 15
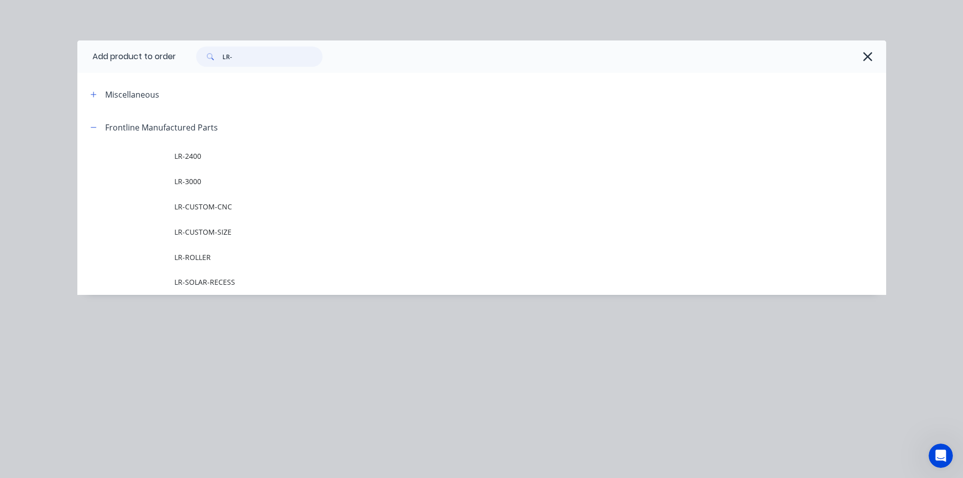
click at [0, 55] on div "Add product to order LR- Miscellaneous Frontline Manufactured Parts LR-2400 LR-…" at bounding box center [481, 239] width 963 height 478
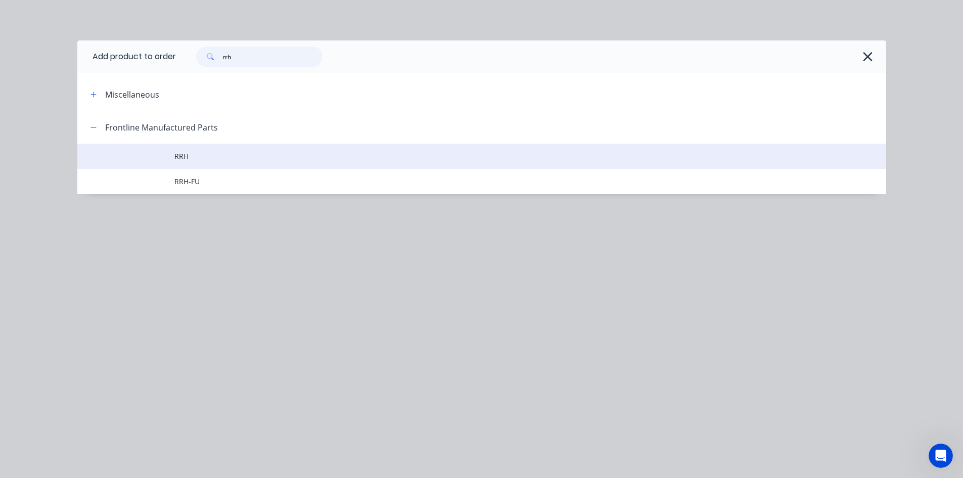
type input "rrh"
click at [219, 149] on td "RRH" at bounding box center [530, 156] width 712 height 25
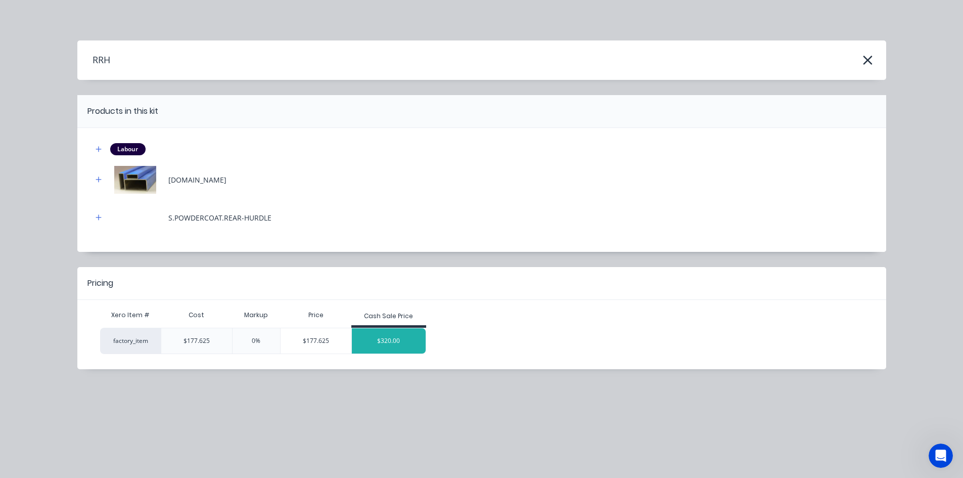
click at [411, 339] on div "$320.00" at bounding box center [389, 340] width 74 height 25
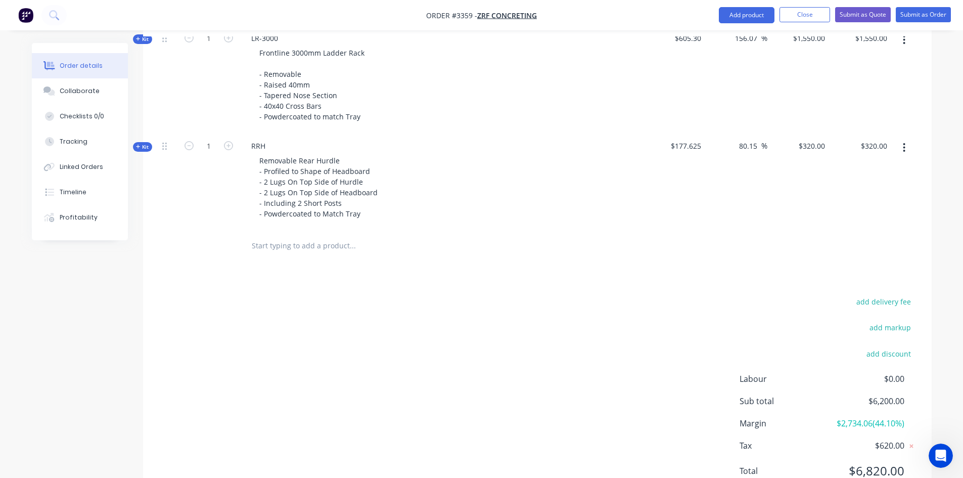
scroll to position [711, 0]
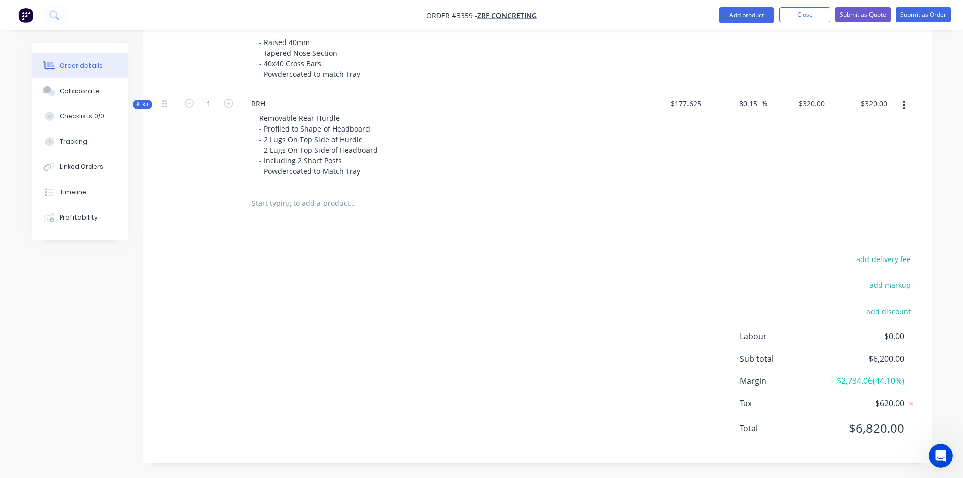
click at [908, 107] on button "button" at bounding box center [904, 105] width 24 height 18
click at [865, 212] on div "Delete" at bounding box center [868, 212] width 78 height 15
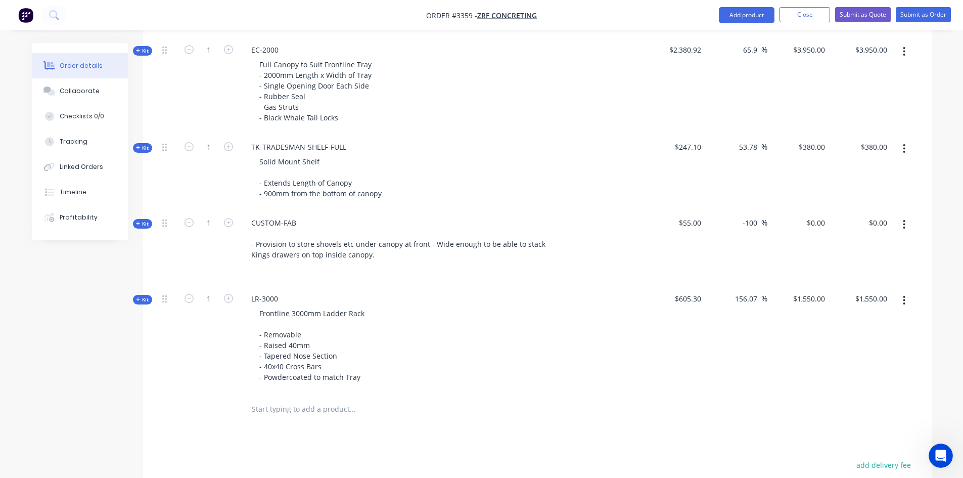
scroll to position [411, 0]
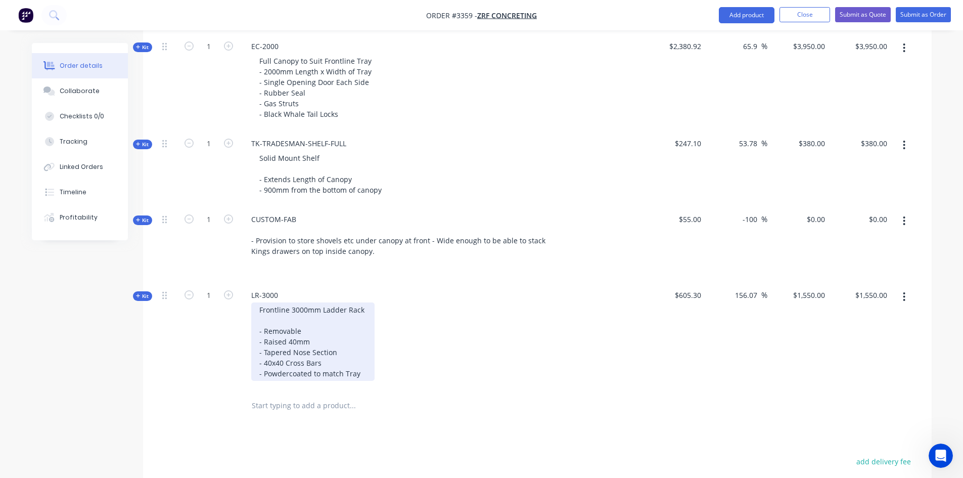
click at [361, 374] on div "Frontline 3000mm Ladder Rack - Removable - Raised 40mm - Tapered Nose Section -…" at bounding box center [312, 341] width 123 height 78
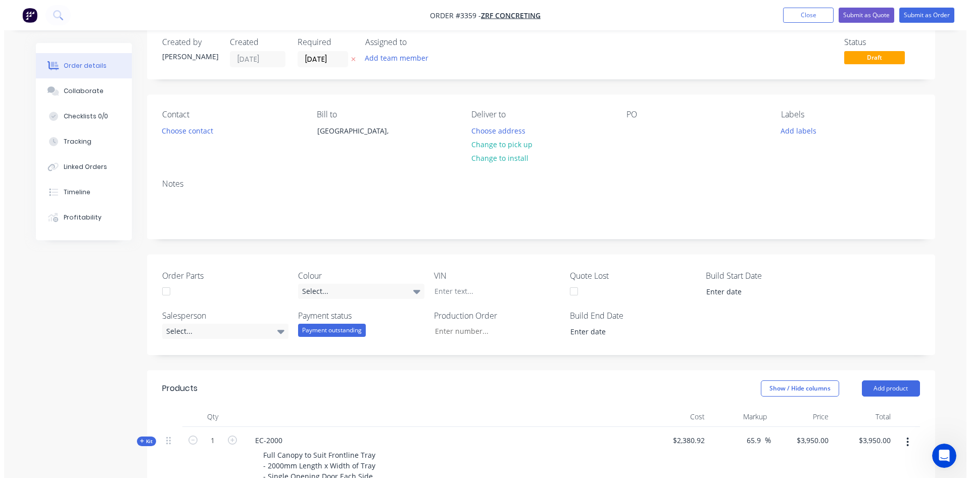
scroll to position [0, 0]
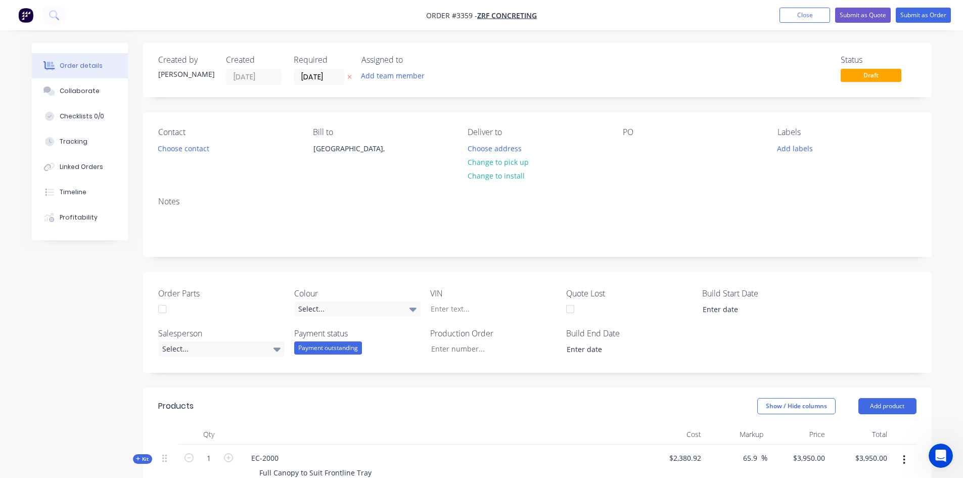
click at [801, 6] on nav "Order #3359 - ZRF Concreting Add product Close Submit as Quote Submit as Order" at bounding box center [481, 15] width 963 height 30
click at [801, 14] on button "Close" at bounding box center [804, 15] width 51 height 15
